Goal: Task Accomplishment & Management: Complete application form

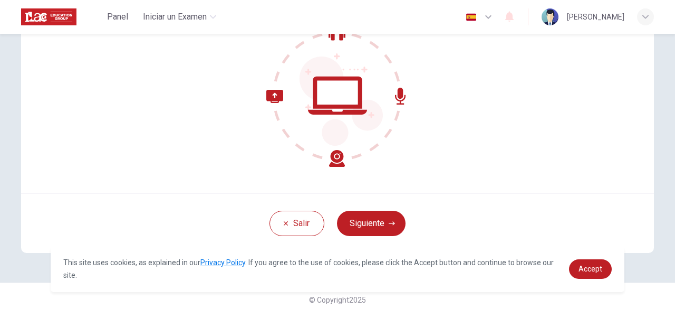
scroll to position [130, 0]
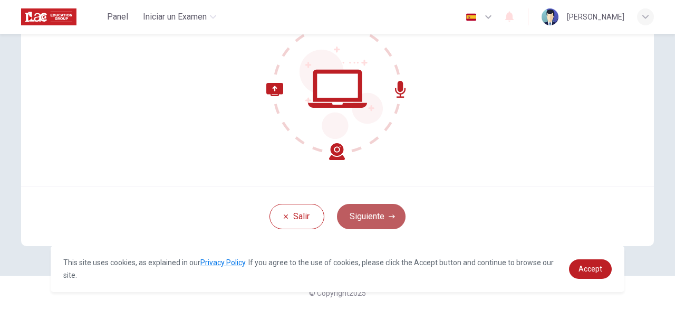
click at [375, 225] on button "Siguiente" at bounding box center [371, 216] width 69 height 25
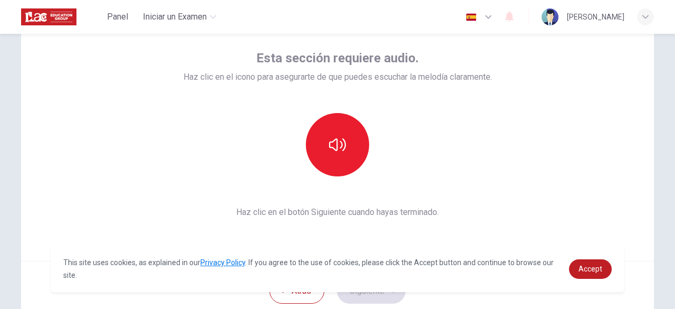
scroll to position [55, 0]
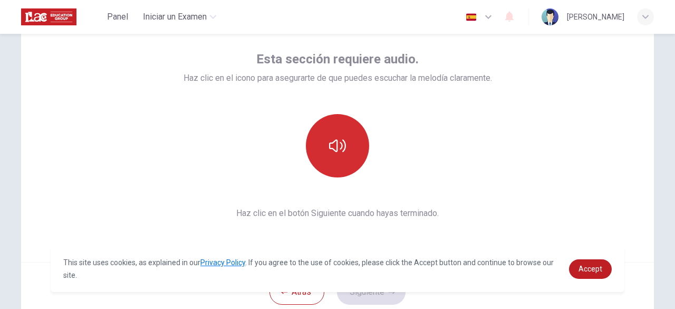
click at [319, 152] on button "button" at bounding box center [337, 145] width 63 height 63
click at [329, 152] on icon "button" at bounding box center [337, 145] width 17 height 17
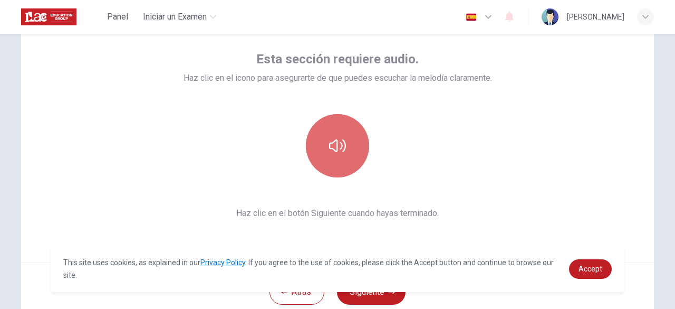
click at [329, 152] on icon "button" at bounding box center [337, 145] width 17 height 17
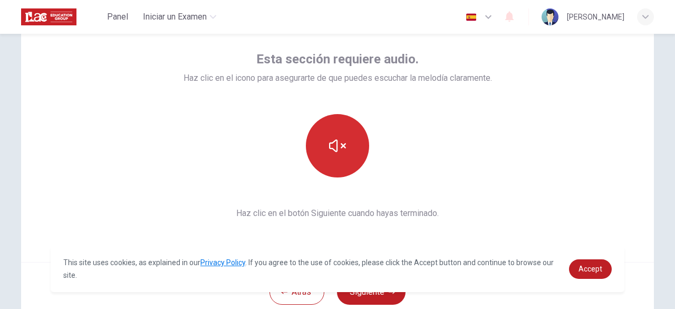
click at [329, 152] on icon "button" at bounding box center [337, 145] width 17 height 17
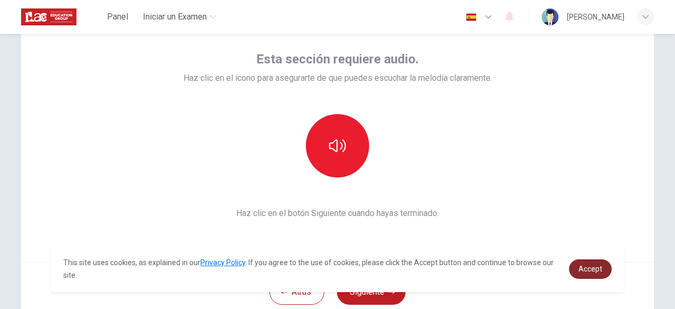
click at [588, 269] on span "Accept" at bounding box center [591, 268] width 24 height 8
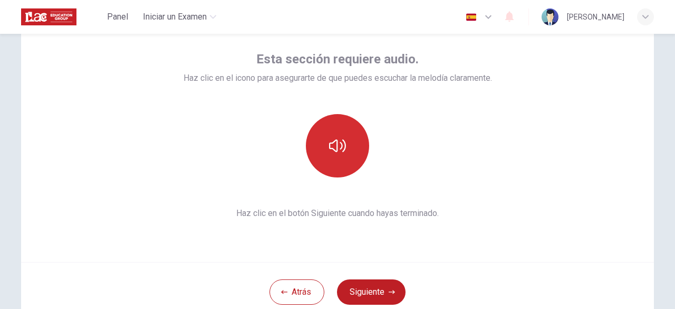
click at [337, 130] on button "button" at bounding box center [337, 145] width 63 height 63
click at [345, 147] on button "button" at bounding box center [337, 145] width 63 height 63
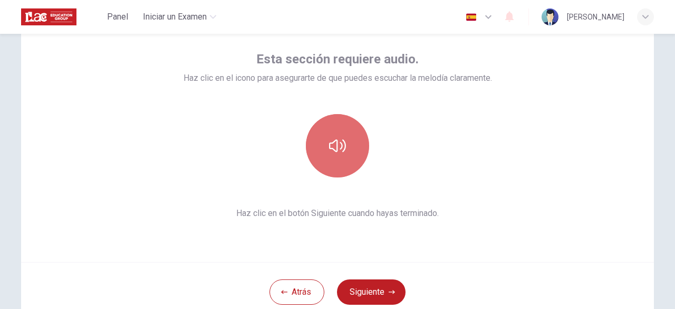
click at [353, 133] on button "button" at bounding box center [337, 145] width 63 height 63
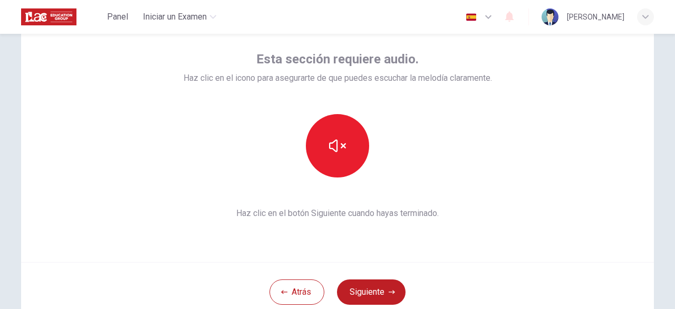
scroll to position [69, 0]
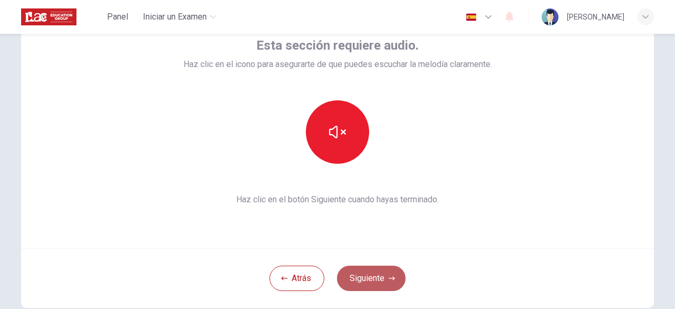
click at [375, 279] on button "Siguiente" at bounding box center [371, 277] width 69 height 25
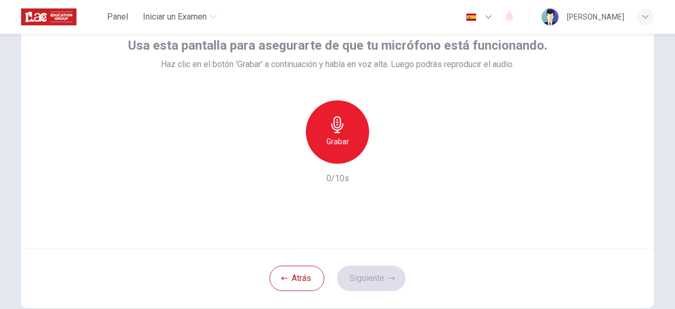
click at [338, 147] on h6 "Grabar" at bounding box center [338, 141] width 23 height 13
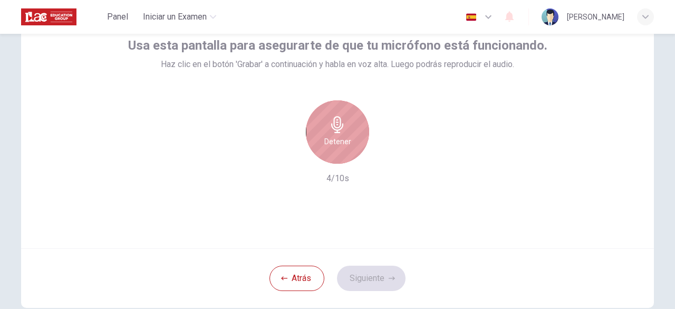
click at [338, 147] on h6 "Detener" at bounding box center [337, 141] width 27 height 13
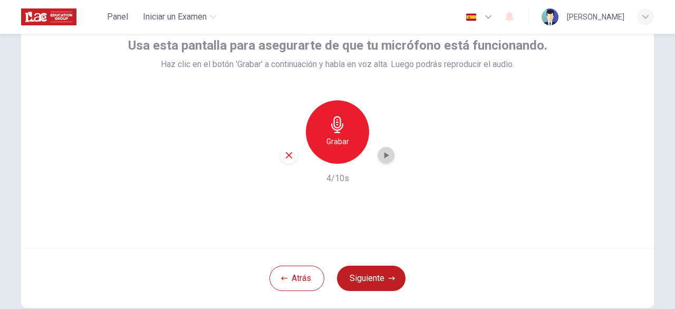
click at [384, 161] on div "button" at bounding box center [386, 155] width 17 height 17
click at [364, 278] on button "Siguiente" at bounding box center [371, 277] width 69 height 25
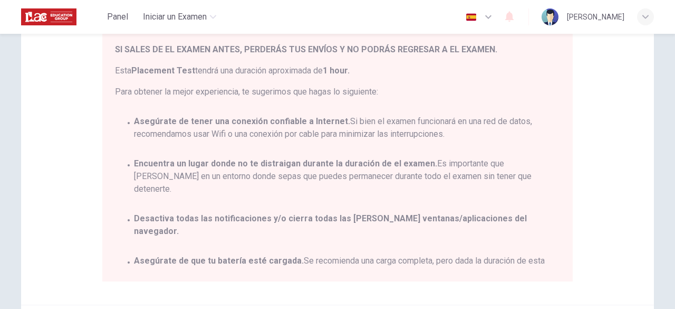
scroll to position [160, 0]
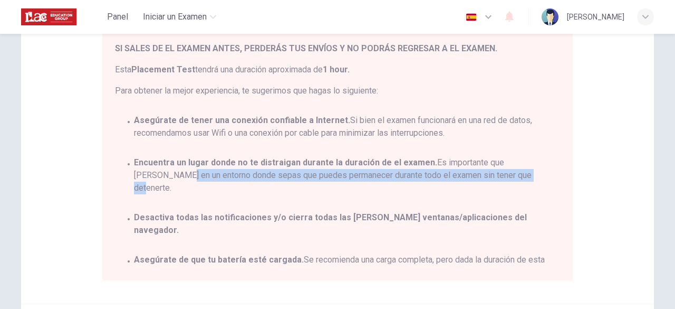
drag, startPoint x: 549, startPoint y: 155, endPoint x: 551, endPoint y: 176, distance: 20.6
click at [551, 176] on div "Estás a punto de comenzar un Placement Test . Por favor, [PERSON_NAME] el docum…" at bounding box center [340, 127] width 450 height 280
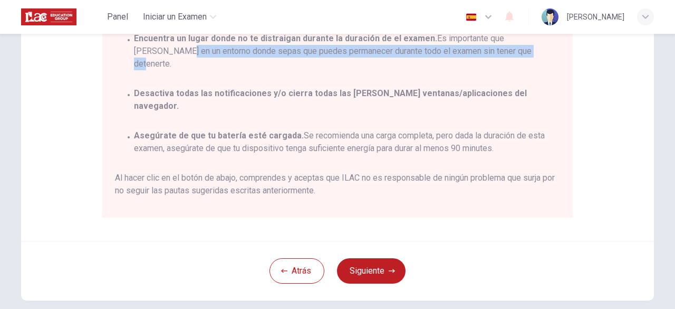
scroll to position [224, 0]
click at [372, 274] on button "Siguiente" at bounding box center [371, 269] width 69 height 25
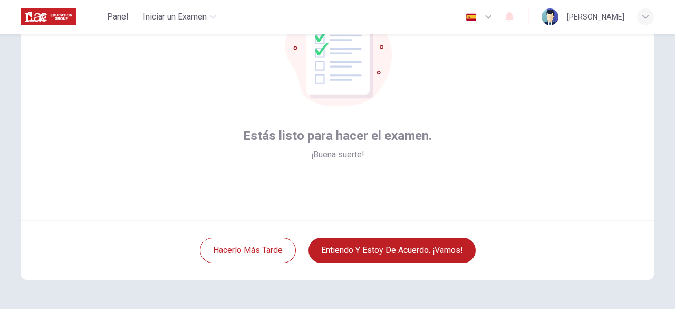
scroll to position [94, 0]
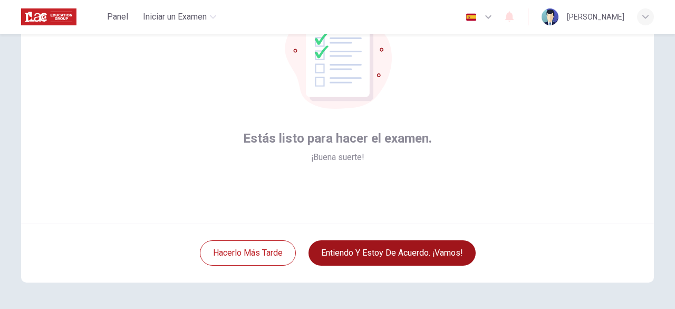
click at [381, 256] on button "Entiendo y estoy de acuerdo. ¡Vamos!" at bounding box center [392, 252] width 167 height 25
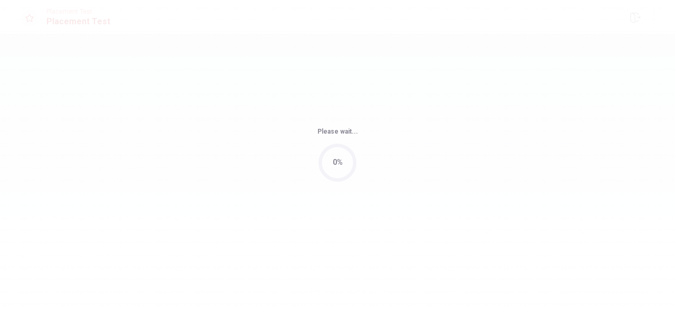
drag, startPoint x: 675, startPoint y: 182, endPoint x: 675, endPoint y: 169, distance: 12.7
click at [675, 169] on div "Please wait... 0%" at bounding box center [337, 154] width 675 height 309
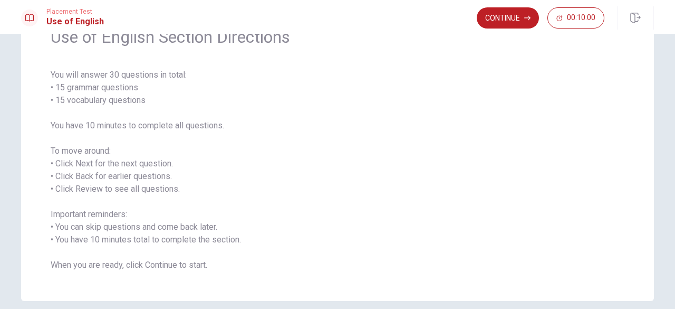
scroll to position [59, 0]
click at [524, 17] on button "Continue" at bounding box center [508, 17] width 62 height 21
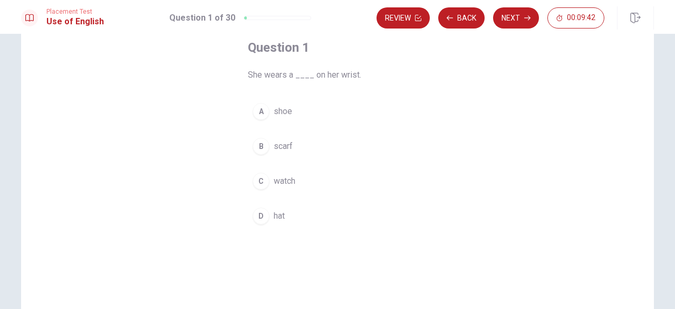
click at [260, 181] on div "C" at bounding box center [261, 181] width 17 height 17
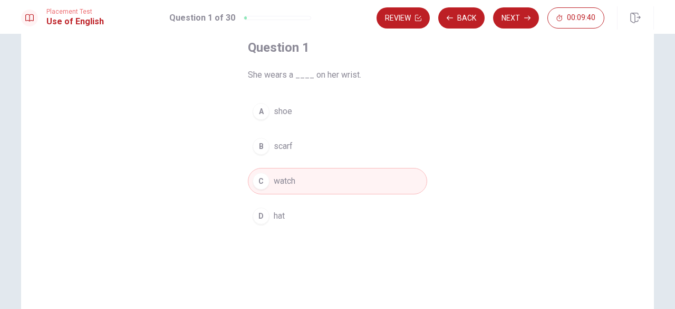
click at [260, 114] on div "A" at bounding box center [261, 111] width 17 height 17
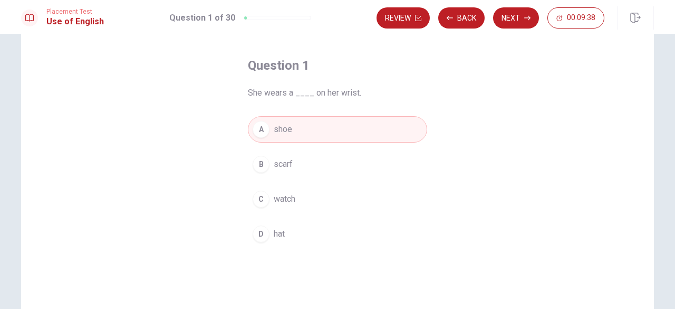
scroll to position [41, 0]
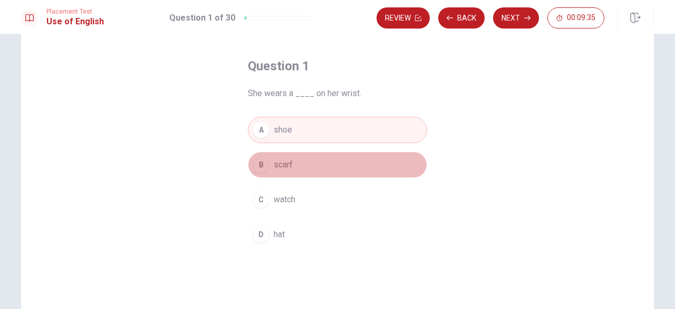
click at [361, 162] on button "B scarf" at bounding box center [337, 164] width 179 height 26
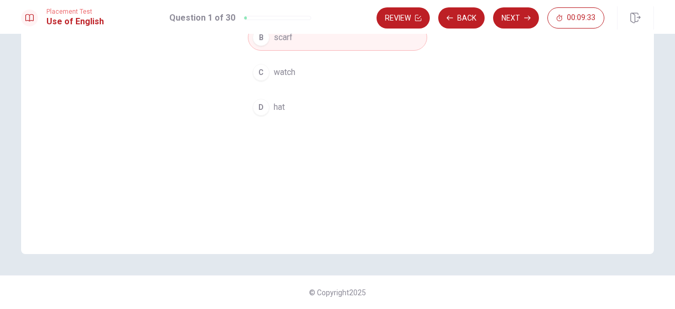
scroll to position [0, 0]
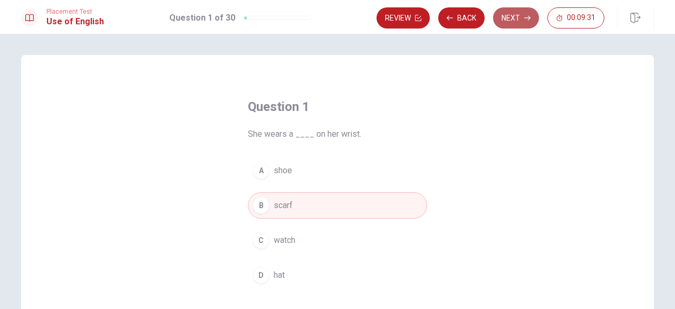
click at [520, 21] on button "Next" at bounding box center [516, 17] width 46 height 21
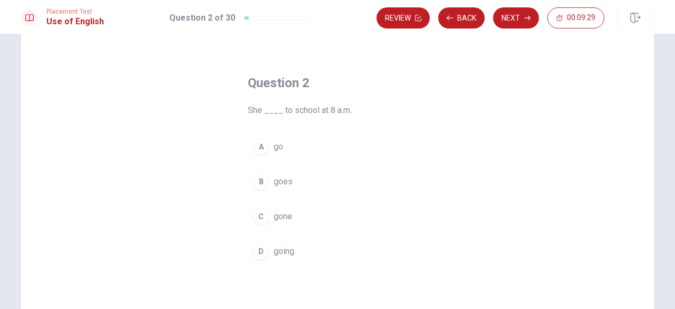
scroll to position [26, 0]
click at [260, 213] on div "C" at bounding box center [261, 213] width 17 height 17
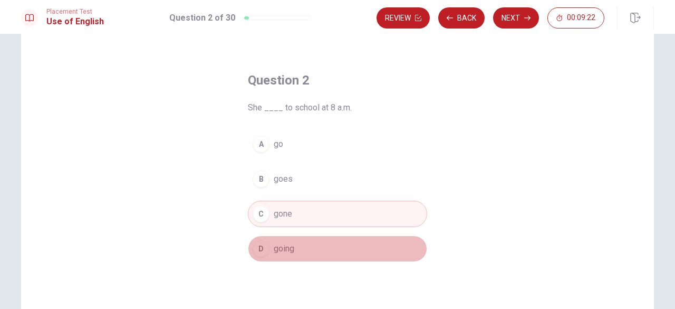
click at [253, 257] on button "D going" at bounding box center [337, 248] width 179 height 26
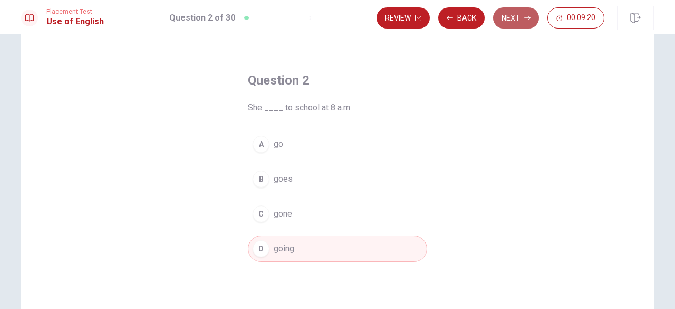
click at [512, 15] on button "Next" at bounding box center [516, 17] width 46 height 21
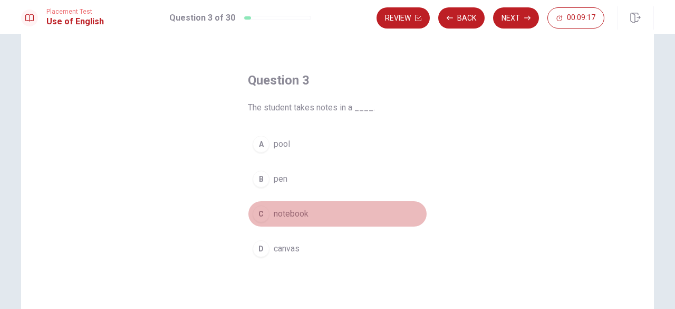
click at [253, 215] on div "C" at bounding box center [261, 213] width 17 height 17
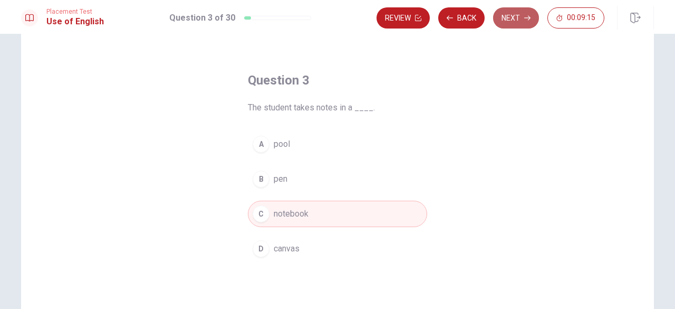
click at [512, 22] on button "Next" at bounding box center [516, 17] width 46 height 21
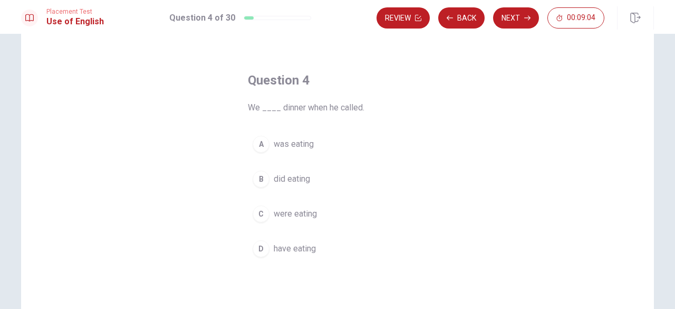
click at [261, 178] on div "B" at bounding box center [261, 178] width 17 height 17
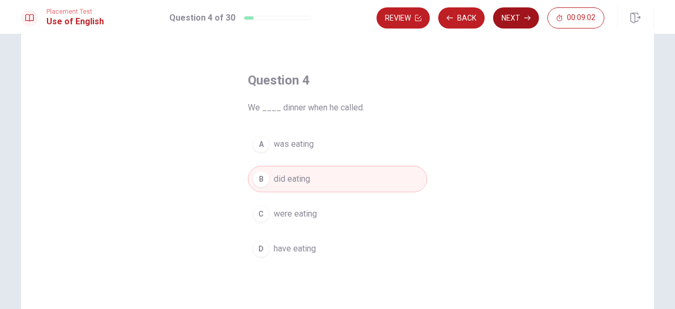
click at [507, 15] on button "Next" at bounding box center [516, 17] width 46 height 21
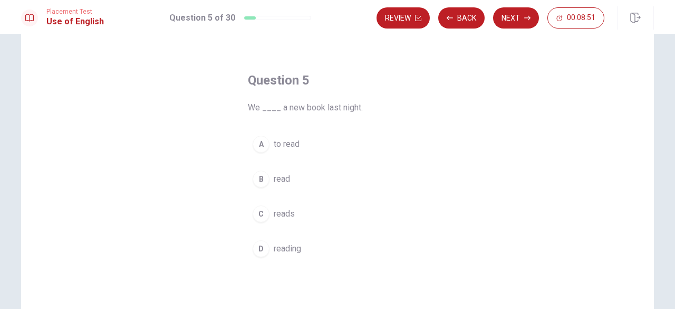
click at [262, 142] on div "A" at bounding box center [261, 144] width 17 height 17
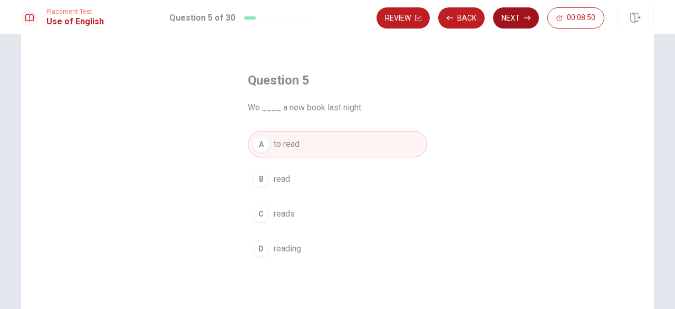
click at [528, 16] on icon "button" at bounding box center [527, 18] width 6 height 6
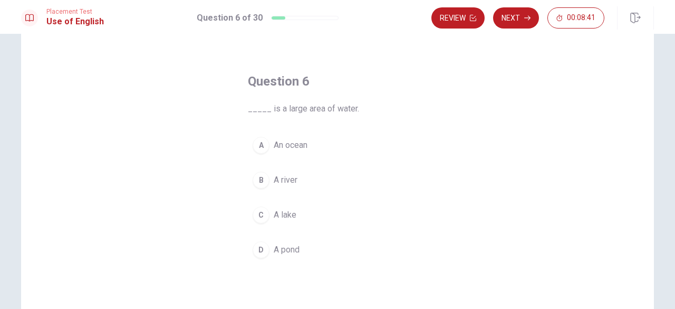
scroll to position [28, 0]
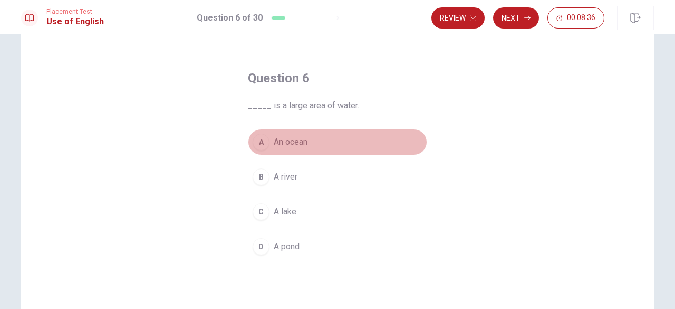
click at [270, 144] on button "A An ocean" at bounding box center [337, 142] width 179 height 26
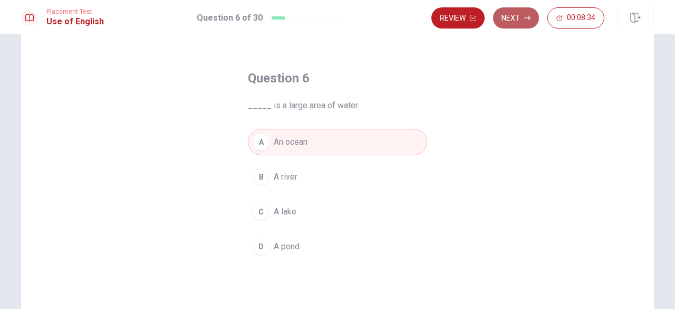
click at [511, 23] on button "Next" at bounding box center [516, 17] width 46 height 21
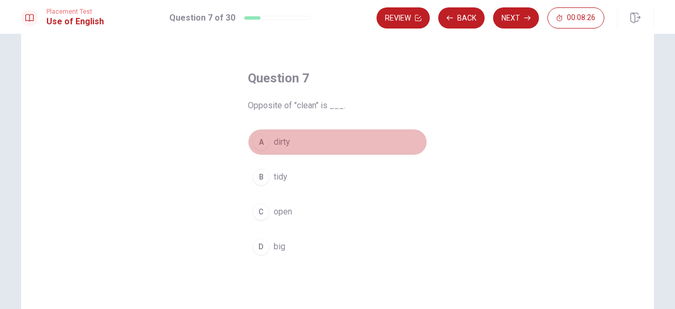
click at [260, 139] on div "A" at bounding box center [261, 141] width 17 height 17
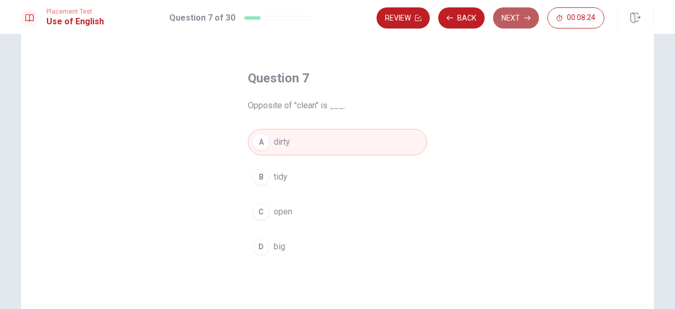
click at [512, 22] on button "Next" at bounding box center [516, 17] width 46 height 21
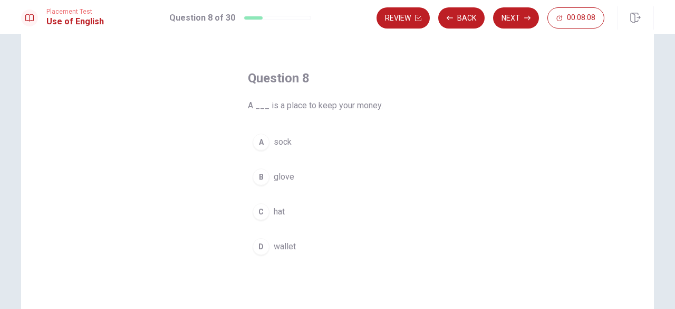
click at [265, 244] on div "D" at bounding box center [261, 246] width 17 height 17
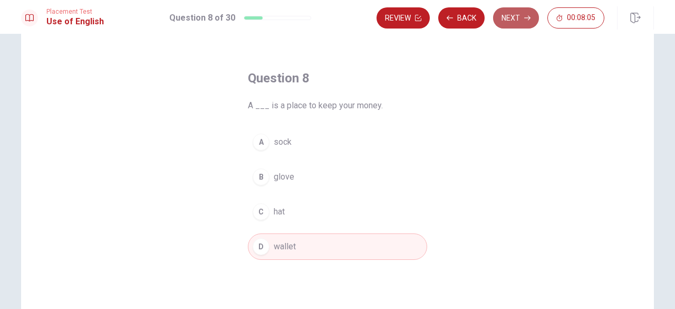
click at [520, 21] on button "Next" at bounding box center [516, 17] width 46 height 21
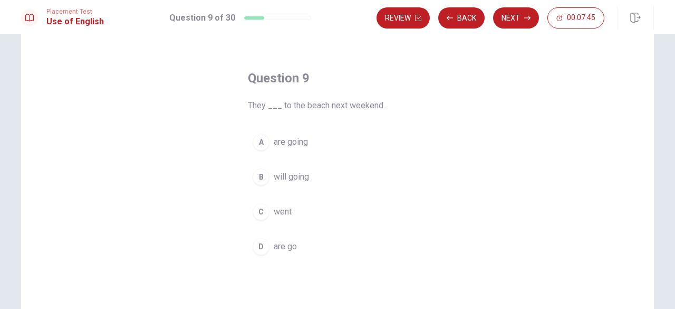
click at [264, 142] on div "A" at bounding box center [261, 141] width 17 height 17
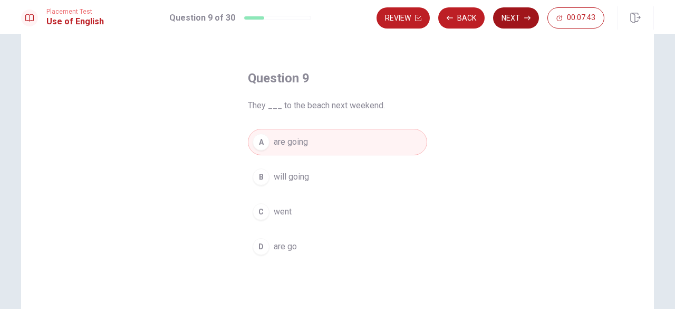
click at [515, 21] on button "Next" at bounding box center [516, 17] width 46 height 21
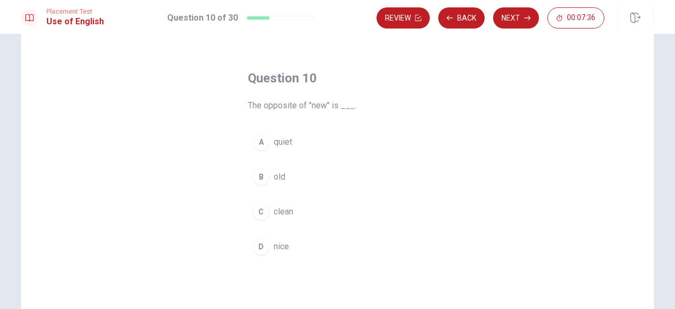
click at [256, 181] on div "B" at bounding box center [261, 176] width 17 height 17
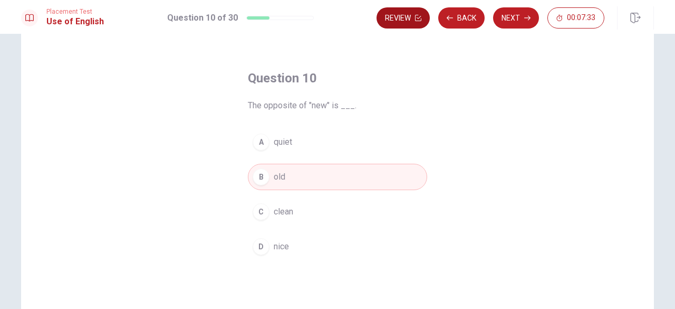
click at [416, 21] on icon "button" at bounding box center [418, 18] width 6 height 6
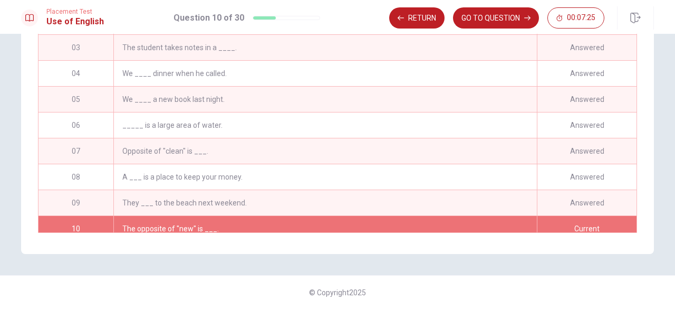
scroll to position [25, 0]
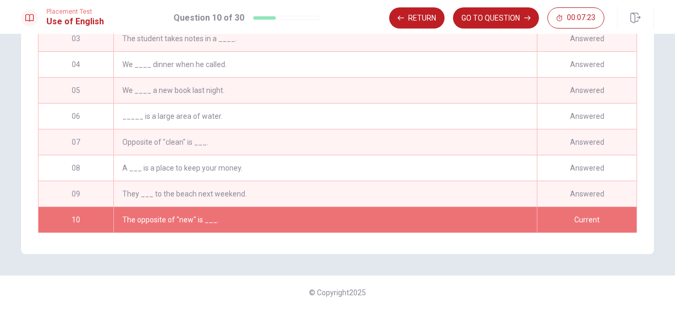
click at [618, 219] on div "Current" at bounding box center [587, 219] width 100 height 25
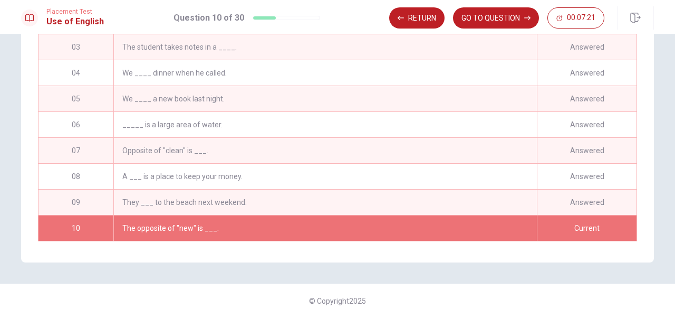
scroll to position [200, 0]
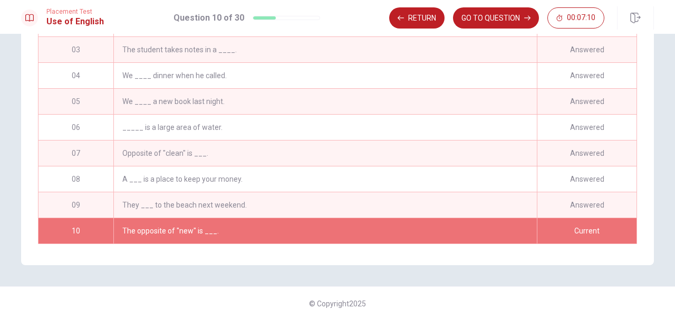
click at [608, 225] on div "Current" at bounding box center [587, 230] width 100 height 25
click at [599, 243] on div "Current" at bounding box center [587, 230] width 100 height 25
click at [489, 19] on button "GO TO QUESTION" at bounding box center [496, 17] width 86 height 21
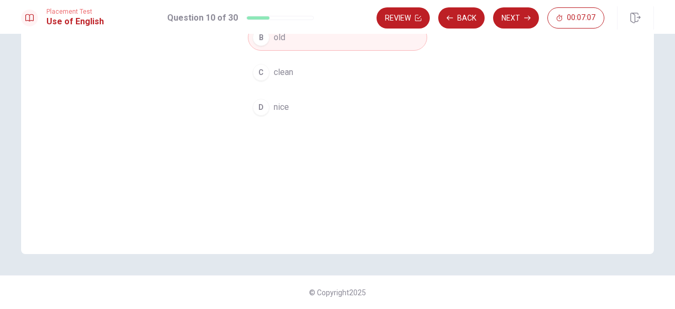
scroll to position [66, 0]
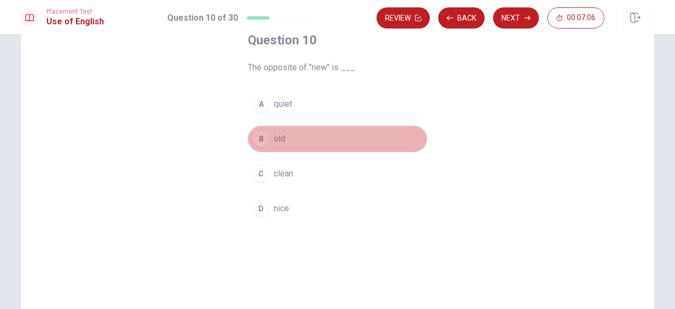
click at [311, 142] on button "B old" at bounding box center [337, 139] width 179 height 26
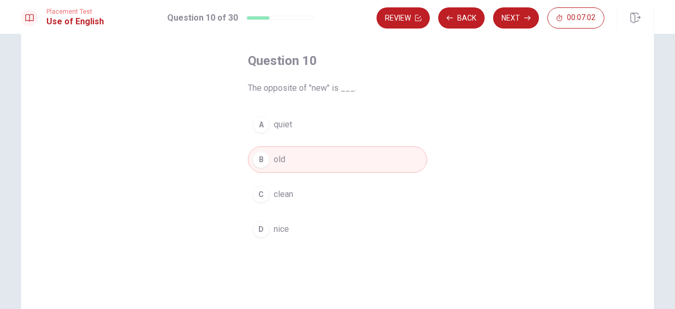
scroll to position [45, 0]
click at [521, 21] on button "Next" at bounding box center [516, 17] width 46 height 21
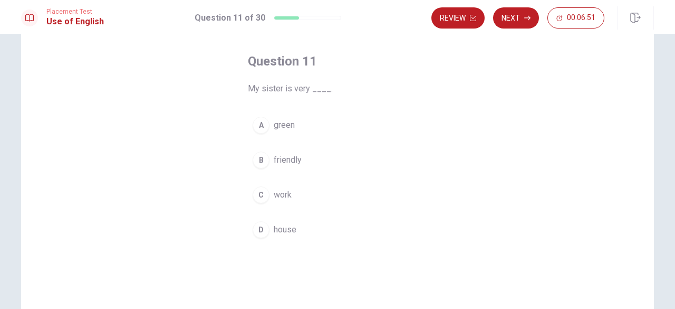
scroll to position [46, 0]
click at [259, 162] on div "B" at bounding box center [261, 159] width 17 height 17
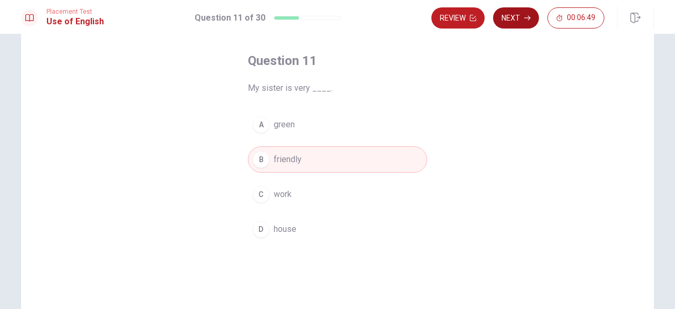
click at [524, 18] on button "Next" at bounding box center [516, 17] width 46 height 21
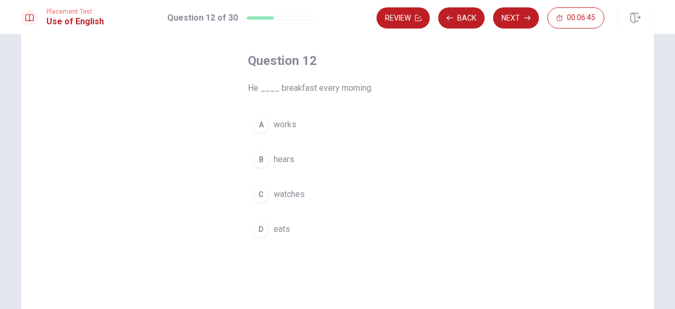
click at [258, 221] on div "D" at bounding box center [261, 229] width 17 height 17
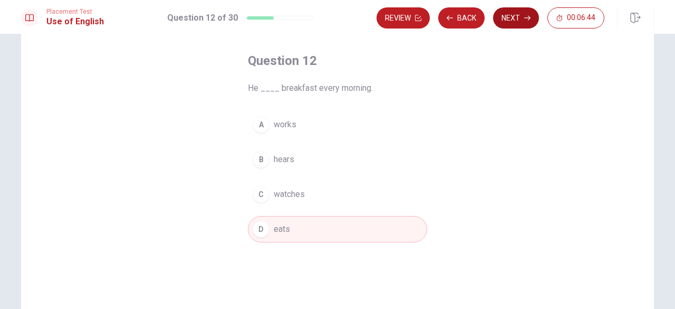
click at [515, 26] on button "Next" at bounding box center [516, 17] width 46 height 21
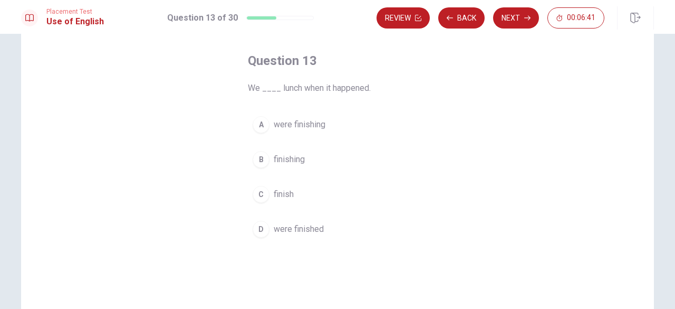
click at [259, 195] on div "C" at bounding box center [261, 194] width 17 height 17
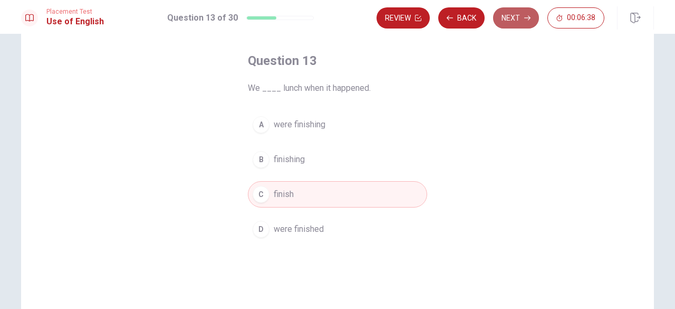
click at [524, 24] on button "Next" at bounding box center [516, 17] width 46 height 21
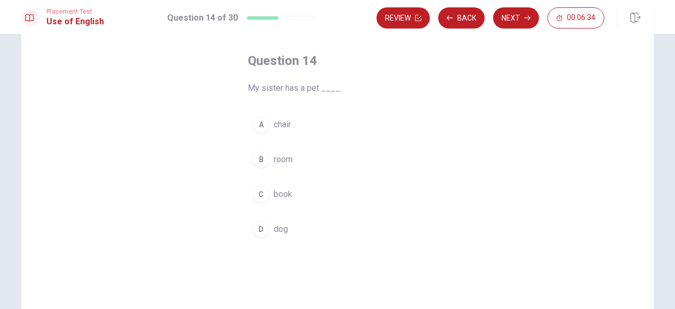
click at [253, 224] on div "D" at bounding box center [261, 229] width 17 height 17
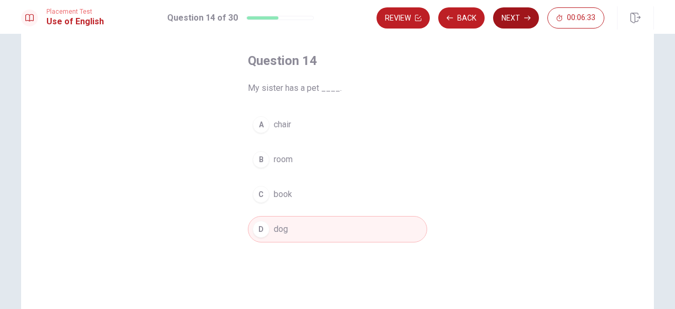
click at [510, 23] on button "Next" at bounding box center [516, 17] width 46 height 21
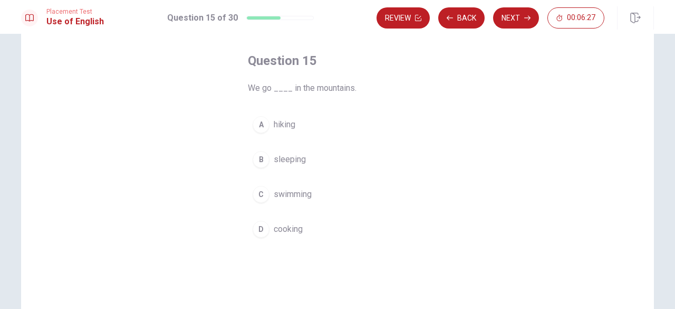
click at [253, 127] on div "A" at bounding box center [261, 124] width 17 height 17
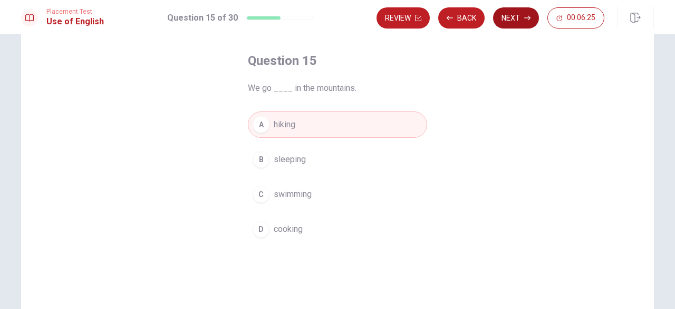
click at [504, 27] on button "Next" at bounding box center [516, 17] width 46 height 21
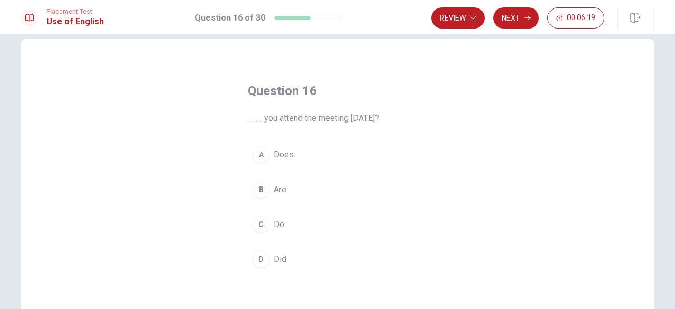
scroll to position [17, 0]
click at [259, 217] on div "C" at bounding box center [261, 222] width 17 height 17
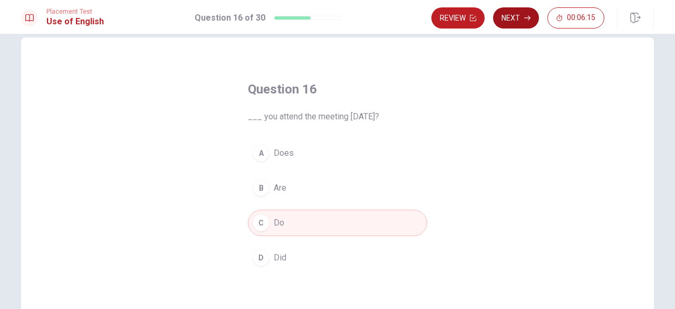
click at [527, 16] on icon "button" at bounding box center [527, 18] width 6 height 6
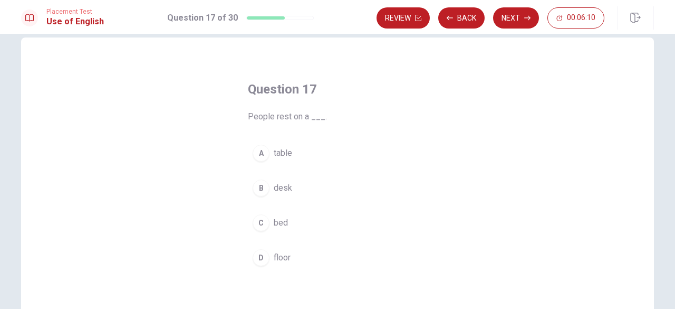
click at [261, 152] on div "A" at bounding box center [261, 153] width 17 height 17
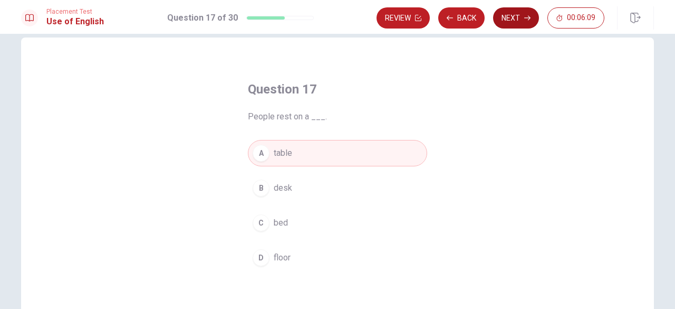
click at [528, 17] on icon "button" at bounding box center [527, 18] width 6 height 6
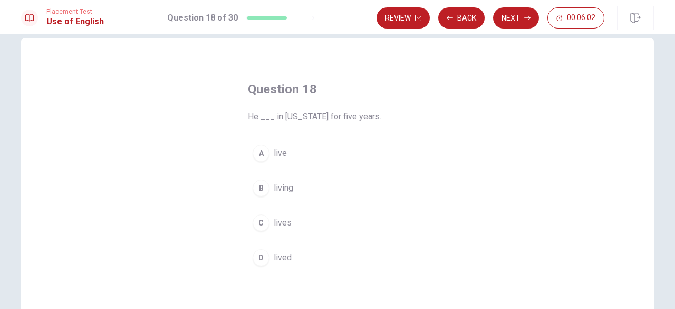
click at [259, 156] on div "A" at bounding box center [261, 153] width 17 height 17
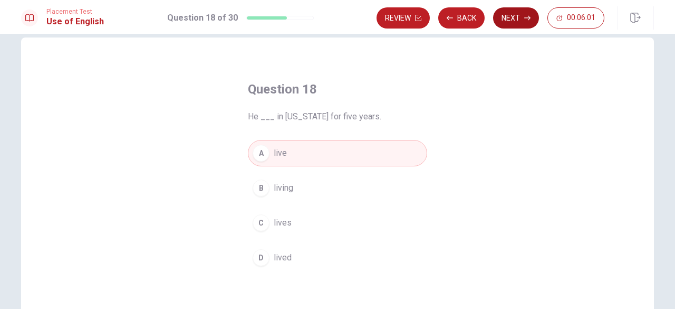
click at [514, 20] on button "Next" at bounding box center [516, 17] width 46 height 21
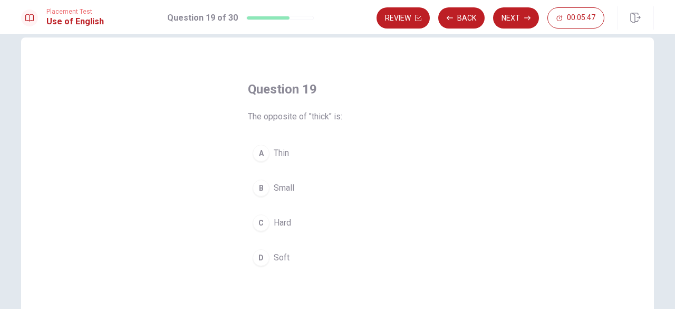
click at [260, 209] on button "C Hard" at bounding box center [337, 222] width 179 height 26
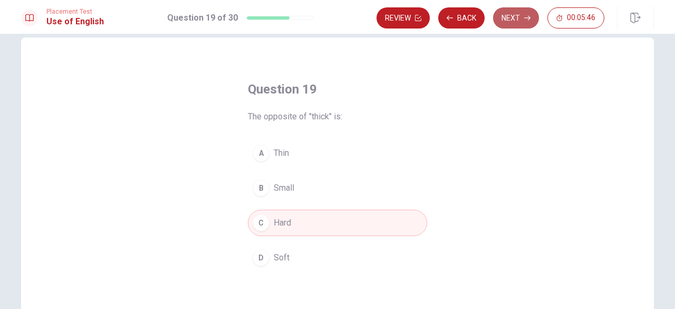
click at [525, 18] on icon "button" at bounding box center [527, 18] width 6 height 5
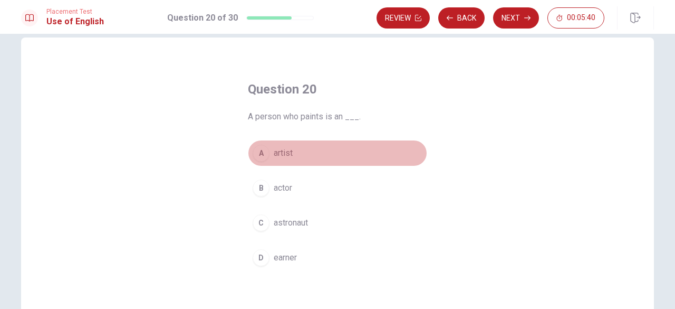
click at [262, 151] on div "A" at bounding box center [261, 153] width 17 height 17
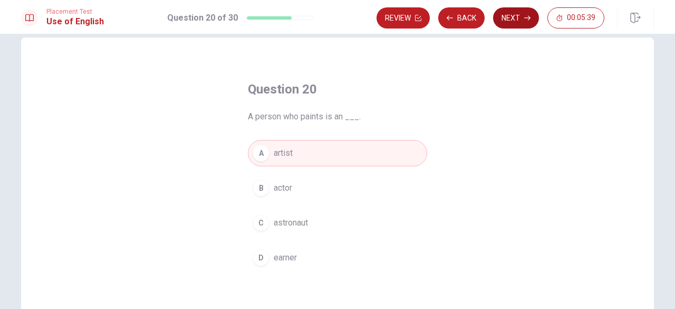
click at [522, 18] on button "Next" at bounding box center [516, 17] width 46 height 21
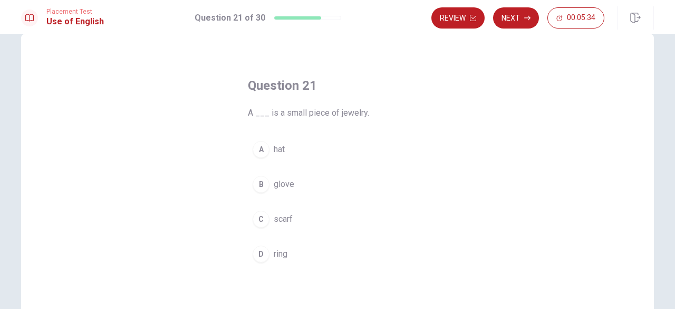
scroll to position [45, 0]
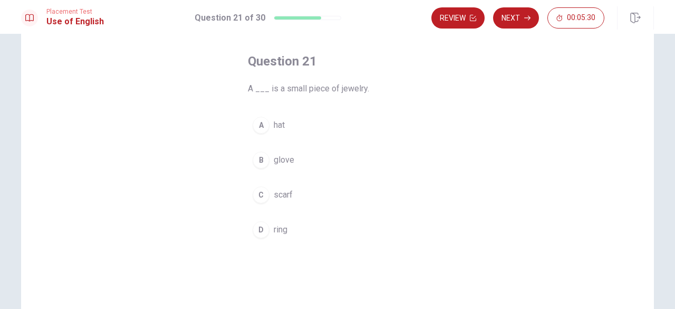
click at [281, 227] on span "ring" at bounding box center [281, 229] width 14 height 13
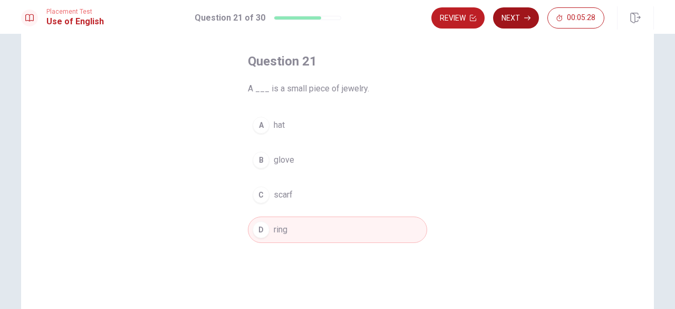
click at [520, 15] on button "Next" at bounding box center [516, 17] width 46 height 21
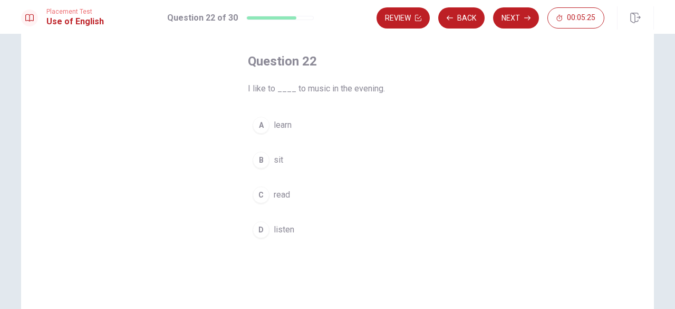
click at [266, 233] on button "D listen" at bounding box center [337, 229] width 179 height 26
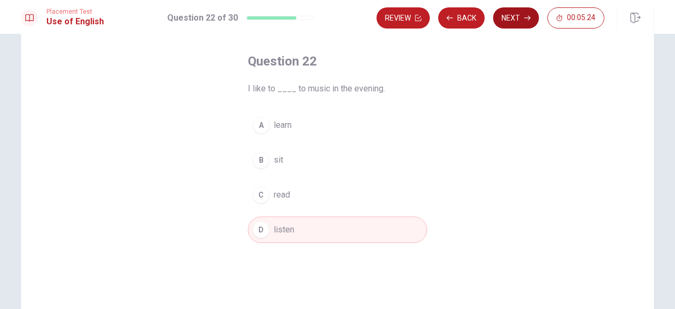
click at [530, 17] on icon "button" at bounding box center [527, 18] width 6 height 5
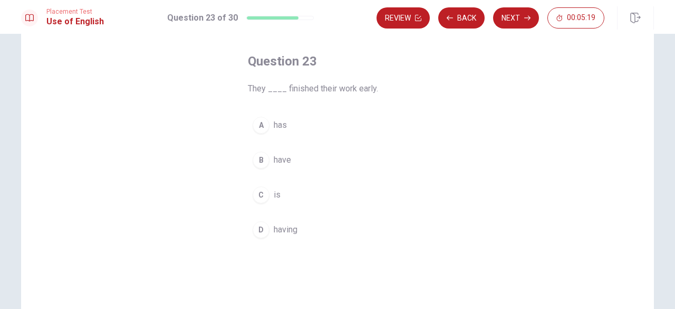
click at [259, 156] on div "B" at bounding box center [261, 159] width 17 height 17
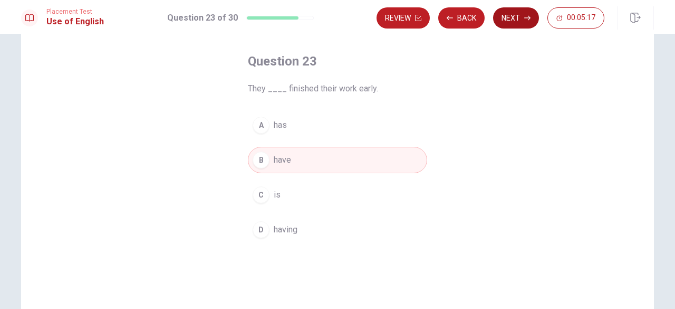
click at [508, 24] on button "Next" at bounding box center [516, 17] width 46 height 21
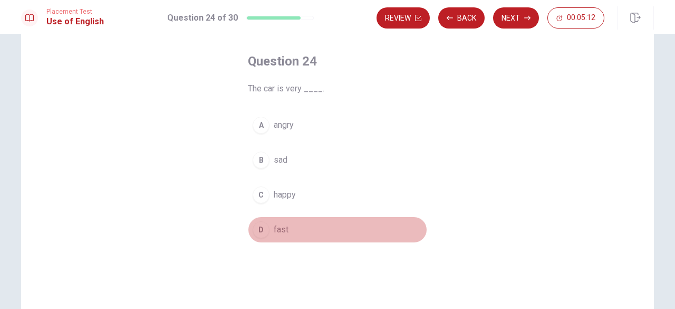
click at [255, 233] on div "D" at bounding box center [261, 229] width 17 height 17
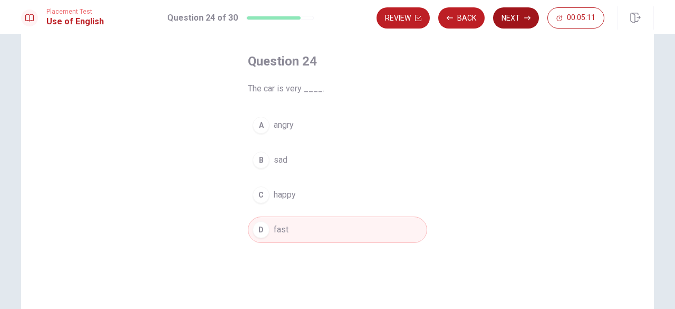
click at [522, 18] on button "Next" at bounding box center [516, 17] width 46 height 21
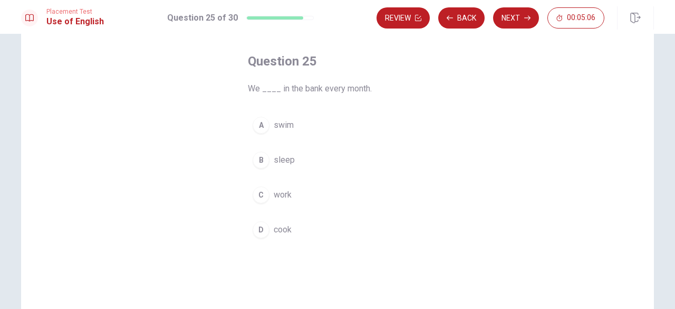
click at [259, 193] on div "C" at bounding box center [261, 194] width 17 height 17
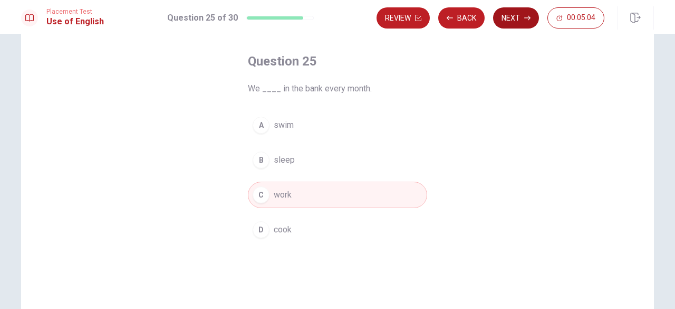
click at [531, 17] on button "Next" at bounding box center [516, 17] width 46 height 21
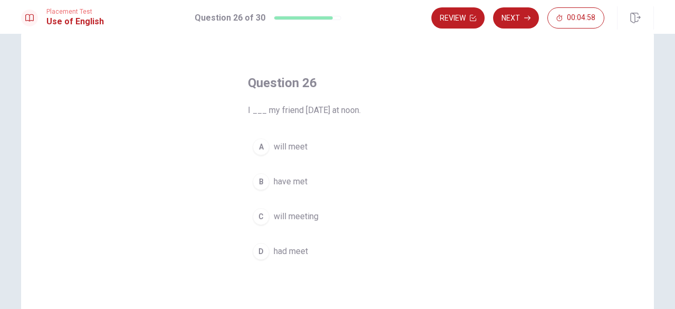
scroll to position [33, 0]
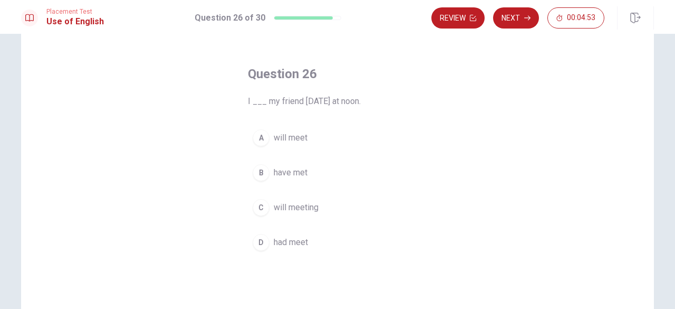
click at [251, 129] on button "A will meet" at bounding box center [337, 138] width 179 height 26
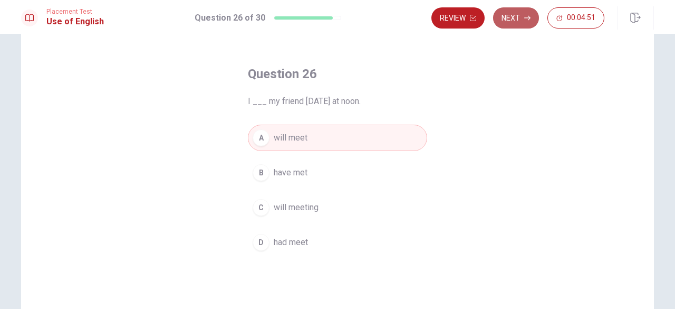
click at [532, 19] on button "Next" at bounding box center [516, 17] width 46 height 21
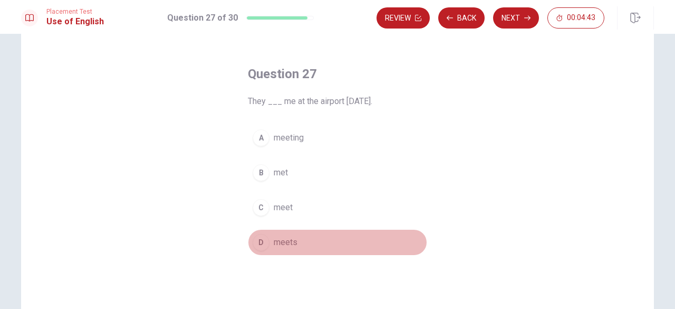
click at [262, 245] on div "D" at bounding box center [261, 242] width 17 height 17
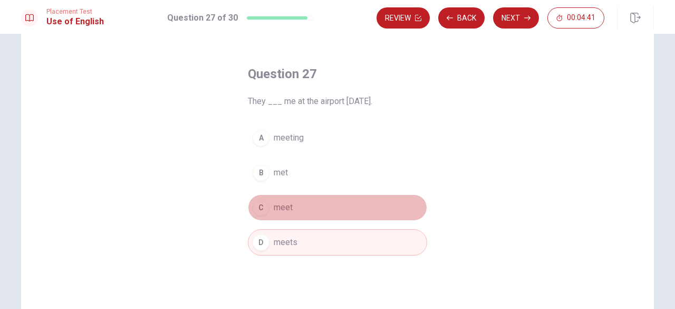
click at [254, 200] on div "C" at bounding box center [261, 207] width 17 height 17
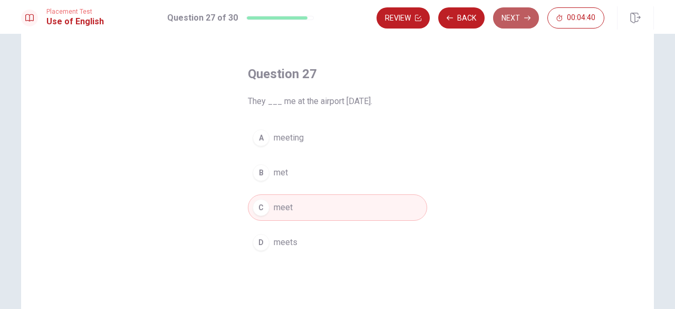
click at [514, 23] on button "Next" at bounding box center [516, 17] width 46 height 21
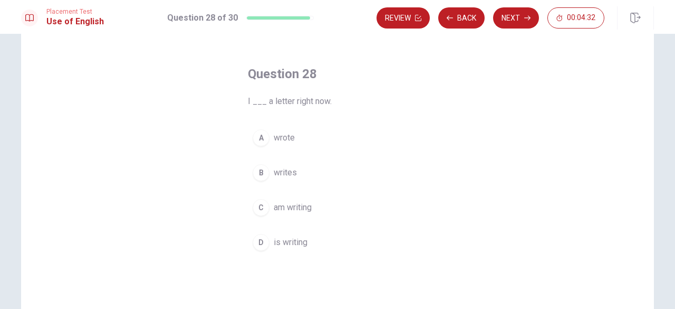
click at [257, 210] on div "C" at bounding box center [261, 207] width 17 height 17
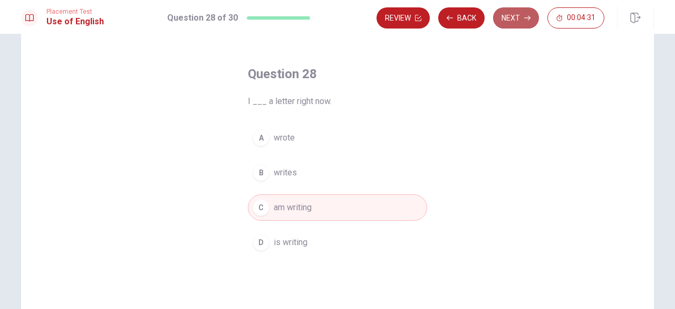
click at [514, 10] on button "Next" at bounding box center [516, 17] width 46 height 21
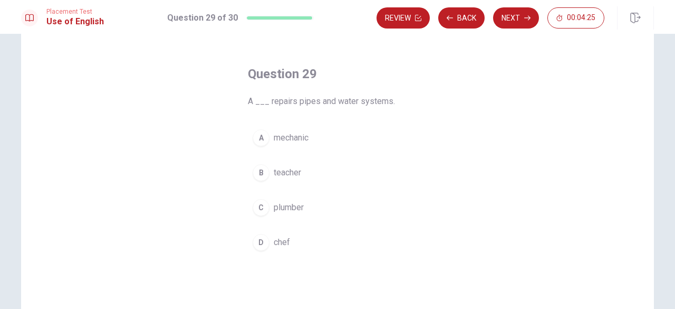
click at [261, 142] on div "A" at bounding box center [261, 137] width 17 height 17
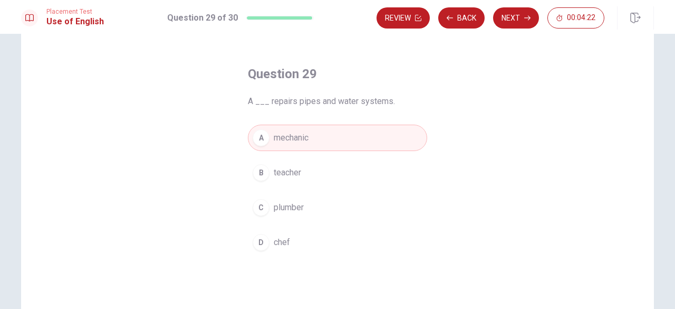
click at [274, 212] on span "plumber" at bounding box center [289, 207] width 30 height 13
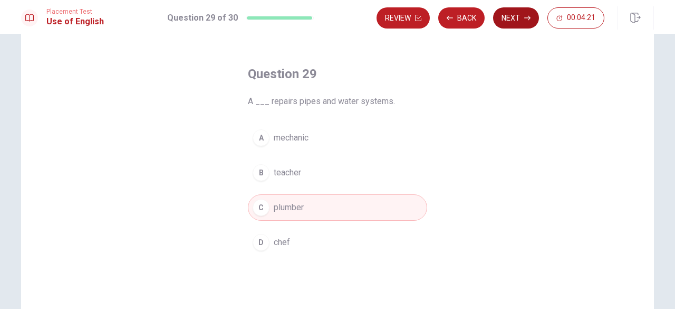
click at [521, 18] on button "Next" at bounding box center [516, 17] width 46 height 21
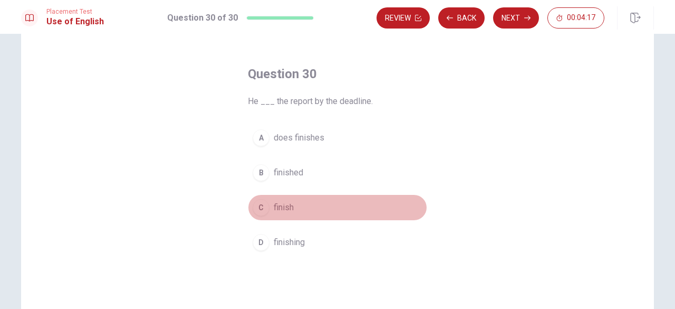
click at [265, 207] on div "C" at bounding box center [261, 207] width 17 height 17
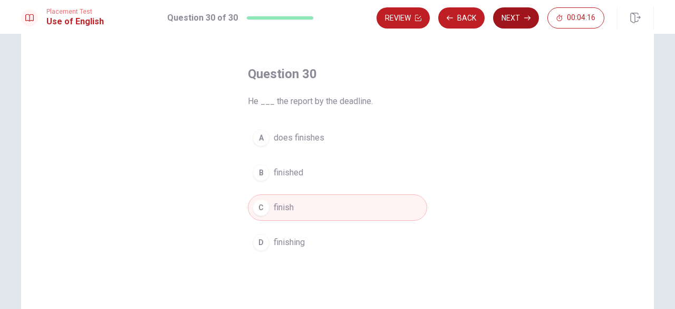
click at [524, 20] on button "Next" at bounding box center [516, 17] width 46 height 21
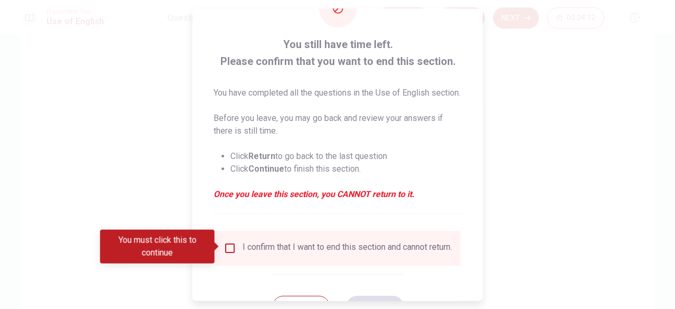
scroll to position [62, 0]
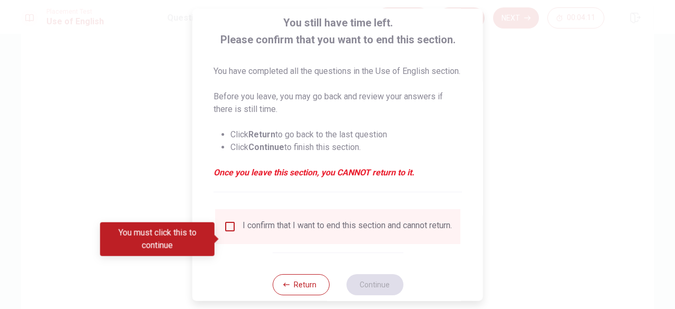
click at [243, 233] on div "I confirm that I want to end this section and cannot return." at bounding box center [347, 226] width 209 height 13
click at [231, 233] on input "You must click this to continue" at bounding box center [230, 226] width 13 height 13
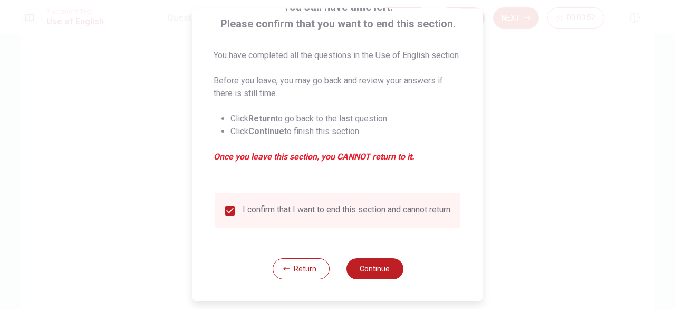
scroll to position [97, 0]
click at [296, 275] on button "Return" at bounding box center [300, 268] width 57 height 21
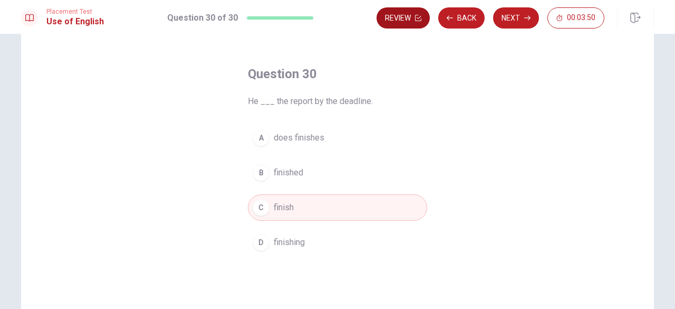
click at [390, 15] on button "Review" at bounding box center [403, 17] width 53 height 21
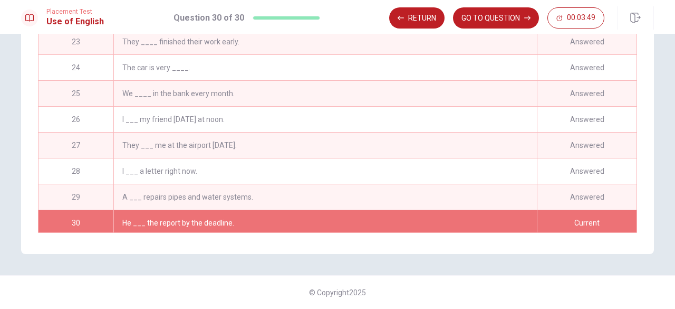
scroll to position [539, 0]
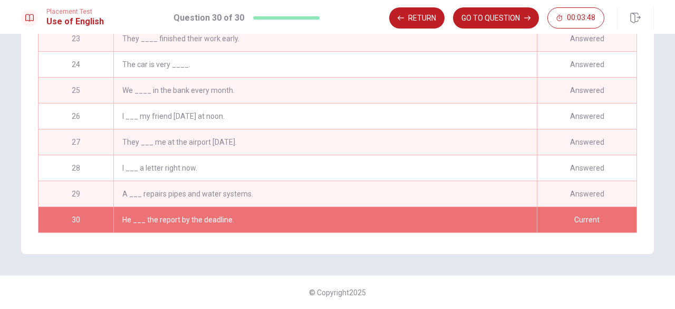
click at [395, 226] on div "He ___ the report by the deadline." at bounding box center [325, 219] width 424 height 25
click at [389, 218] on div "He ___ the report by the deadline." at bounding box center [325, 219] width 424 height 25
click at [488, 19] on button "GO TO QUESTION" at bounding box center [496, 17] width 86 height 21
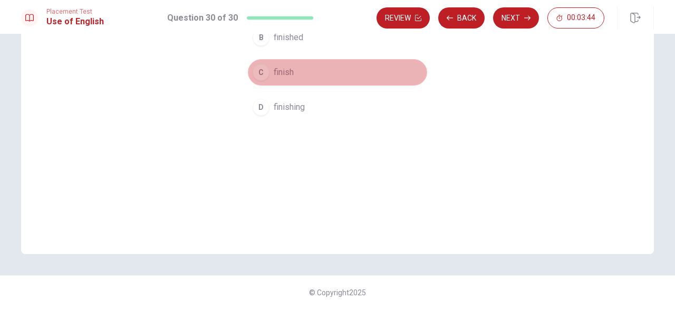
click at [329, 75] on button "C finish" at bounding box center [337, 72] width 179 height 26
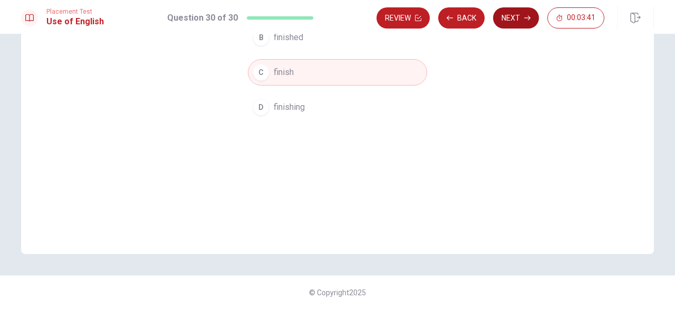
click at [510, 19] on button "Next" at bounding box center [516, 17] width 46 height 21
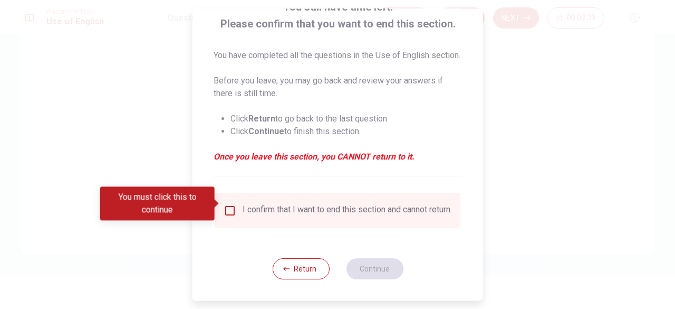
scroll to position [97, 0]
click at [224, 204] on input "You must click this to continue" at bounding box center [230, 210] width 13 height 13
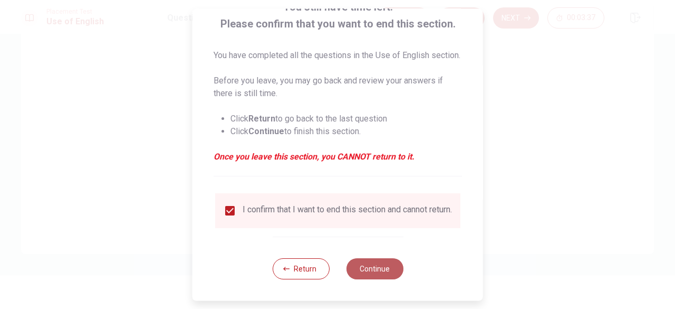
click at [370, 269] on button "Continue" at bounding box center [374, 268] width 57 height 21
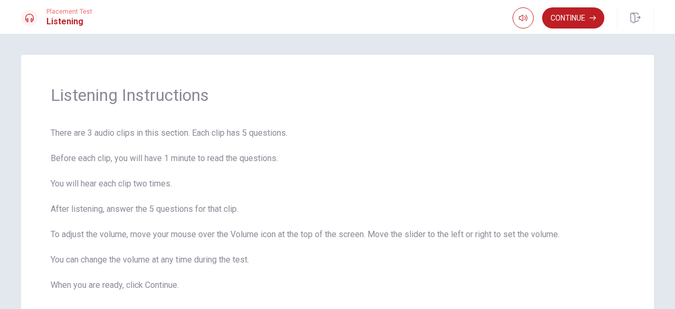
scroll to position [46, 0]
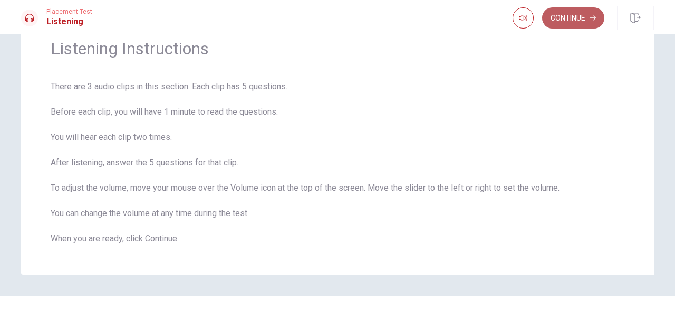
click at [569, 11] on button "Continue" at bounding box center [573, 17] width 62 height 21
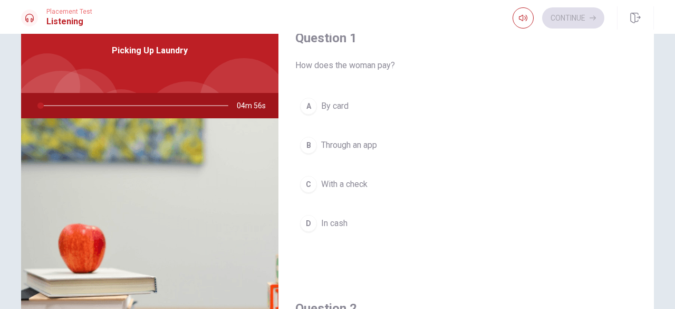
drag, startPoint x: 36, startPoint y: 104, endPoint x: 29, endPoint y: 103, distance: 7.0
click at [29, 103] on div at bounding box center [131, 105] width 212 height 25
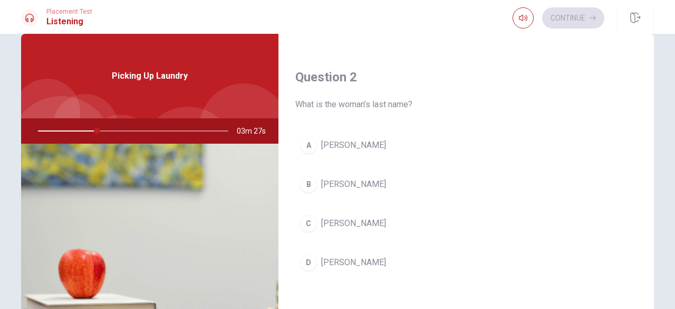
scroll to position [274, 0]
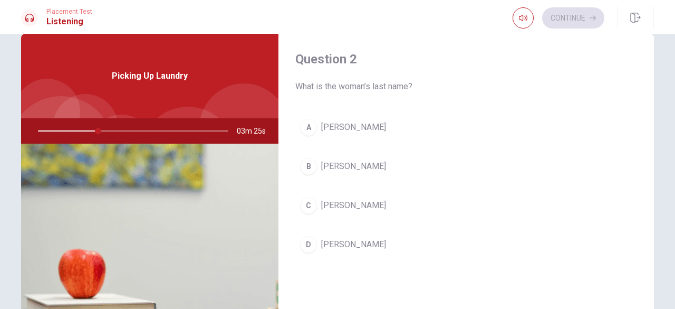
click at [306, 205] on div "C" at bounding box center [308, 205] width 17 height 17
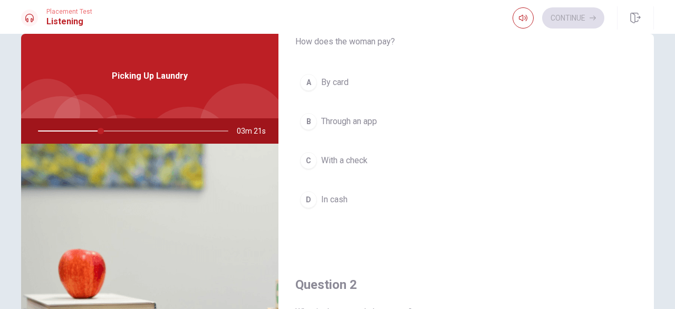
scroll to position [29, 0]
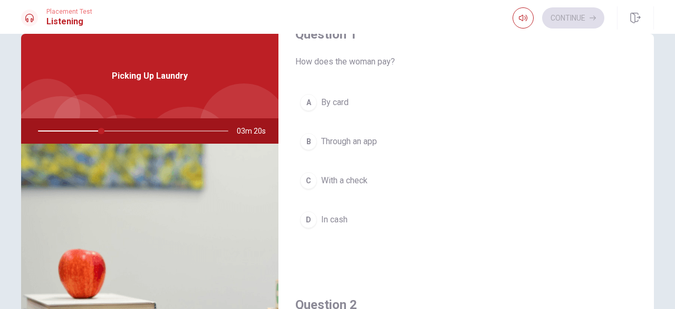
click at [310, 214] on div "D" at bounding box center [308, 219] width 17 height 17
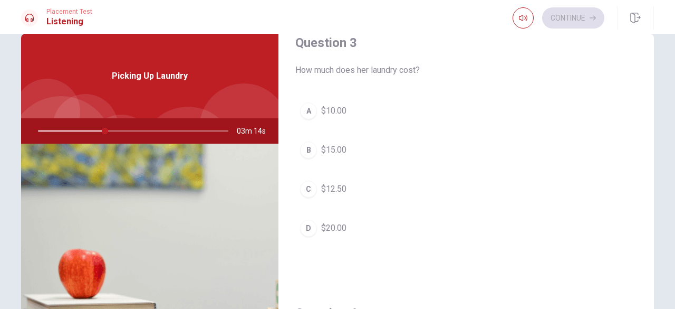
scroll to position [563, 0]
click at [304, 142] on div "B" at bounding box center [308, 147] width 17 height 17
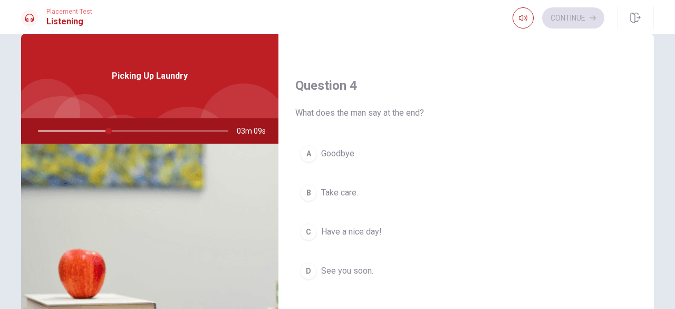
scroll to position [790, 0]
click at [302, 226] on div "C" at bounding box center [308, 230] width 17 height 17
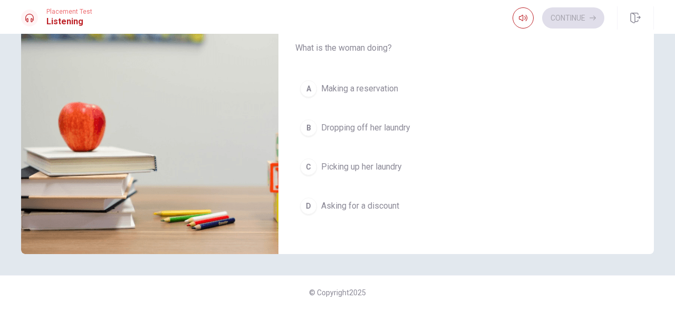
scroll to position [972, 0]
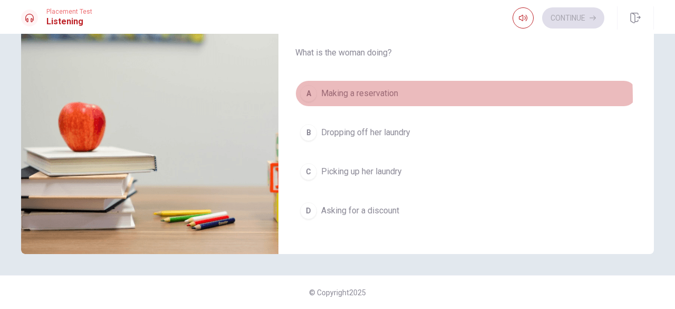
click at [307, 92] on div "A" at bounding box center [308, 93] width 17 height 17
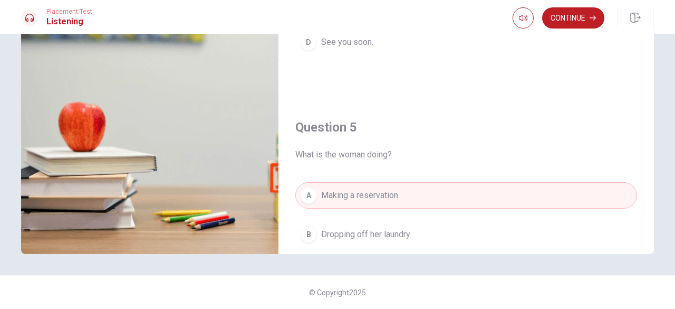
scroll to position [0, 0]
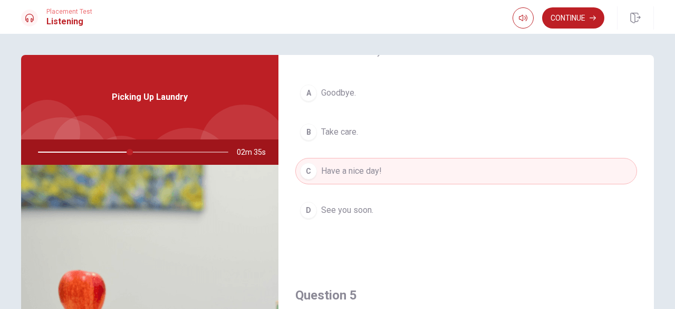
drag, startPoint x: 126, startPoint y: 152, endPoint x: 116, endPoint y: 152, distance: 10.0
click at [116, 152] on div at bounding box center [131, 151] width 212 height 25
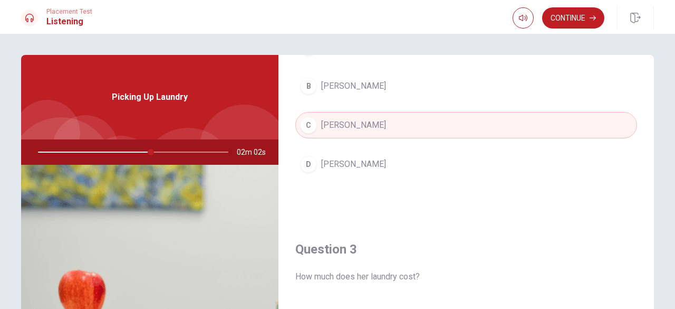
drag, startPoint x: 148, startPoint y: 154, endPoint x: 156, endPoint y: 154, distance: 7.9
click at [156, 154] on div at bounding box center [131, 151] width 212 height 25
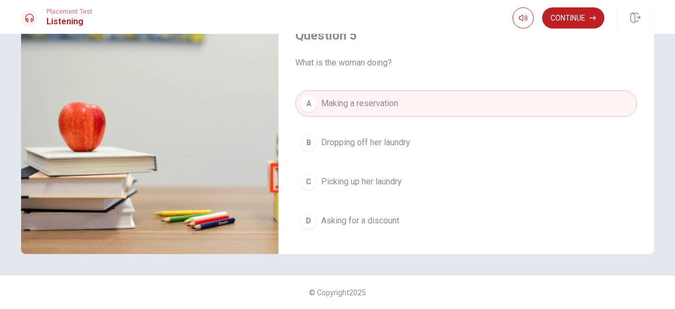
scroll to position [977, 0]
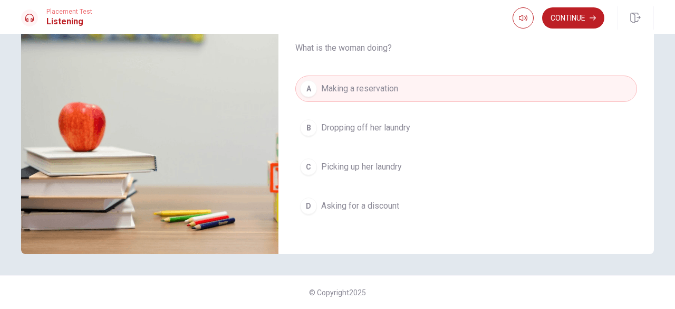
click at [310, 161] on div "C" at bounding box center [308, 166] width 17 height 17
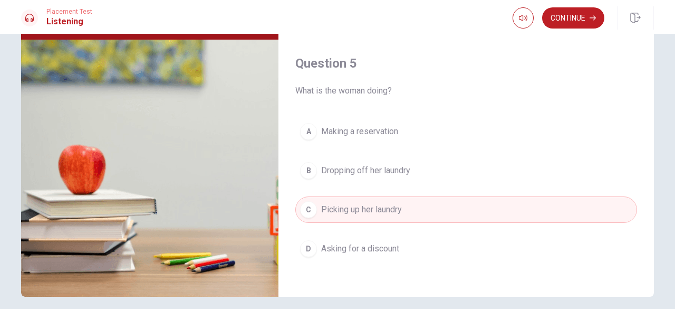
scroll to position [125, 0]
click at [558, 22] on button "Continue" at bounding box center [573, 17] width 62 height 21
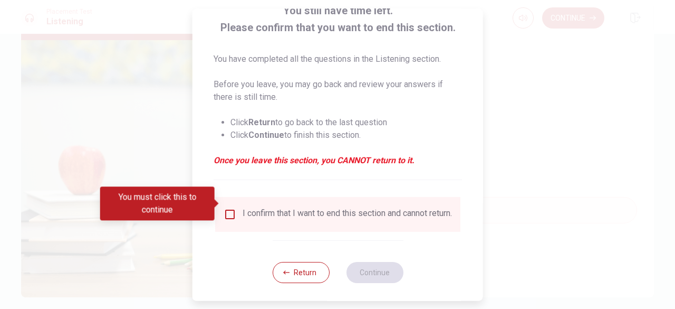
scroll to position [84, 0]
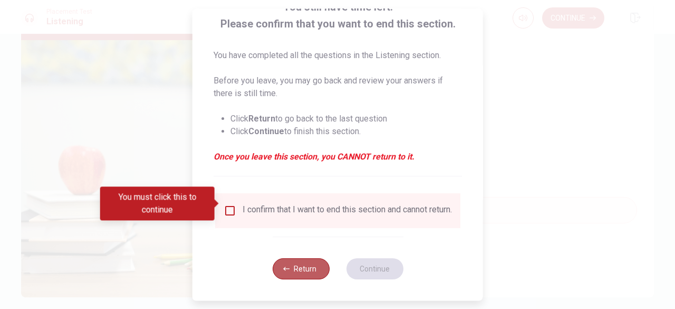
click at [308, 271] on button "Return" at bounding box center [300, 268] width 57 height 21
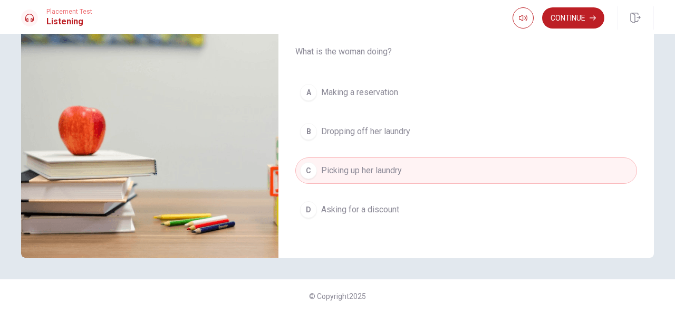
scroll to position [152, 0]
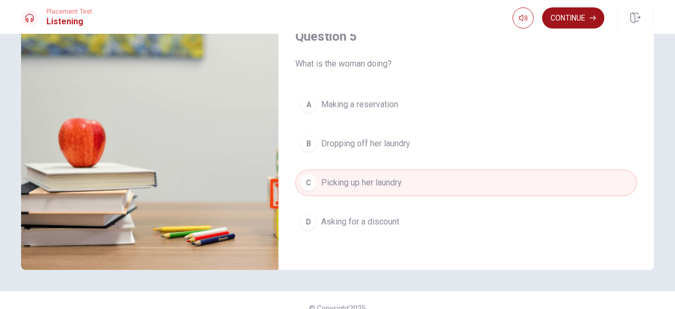
click at [579, 18] on button "Continue" at bounding box center [573, 17] width 62 height 21
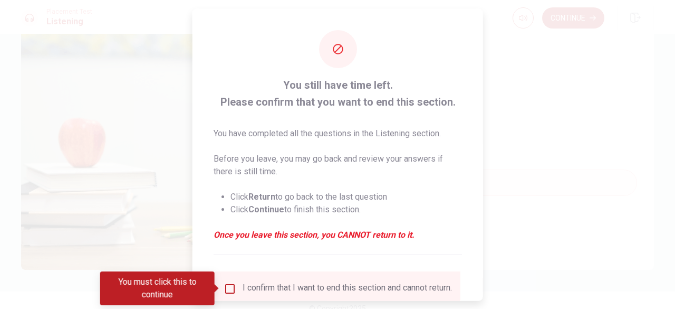
click at [475, 97] on div "You still have time left. Please confirm that you want to end this section. You…" at bounding box center [338, 192] width 291 height 369
click at [575, 82] on div at bounding box center [337, 154] width 675 height 309
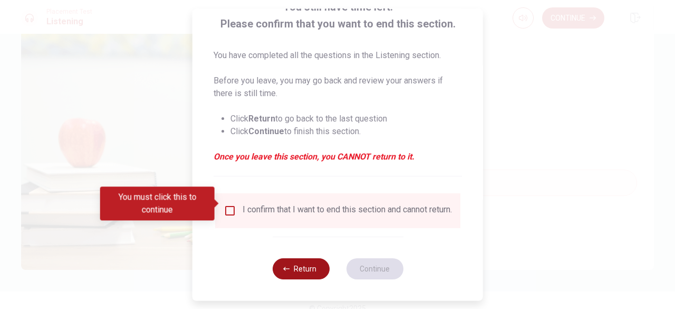
click at [319, 273] on button "Return" at bounding box center [300, 268] width 57 height 21
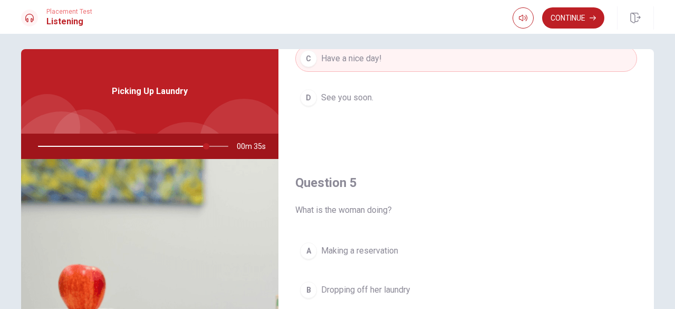
scroll to position [0, 0]
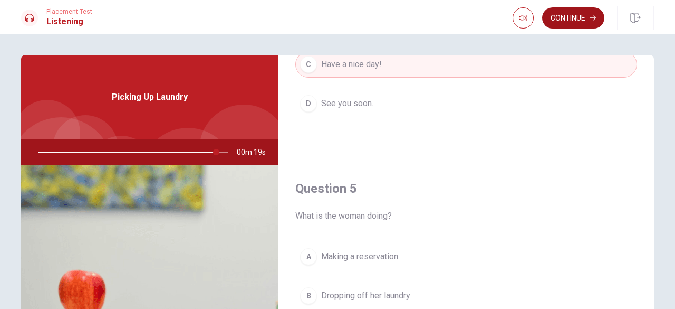
click at [581, 16] on button "Continue" at bounding box center [573, 17] width 62 height 21
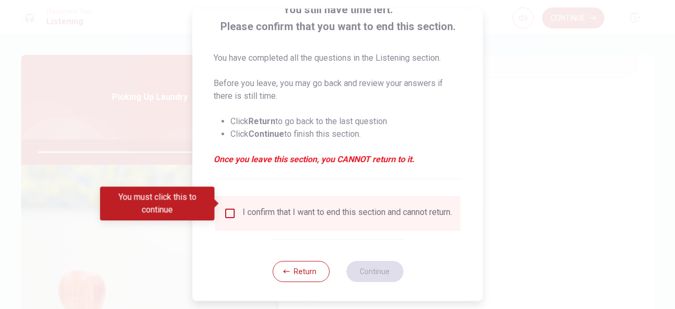
scroll to position [84, 0]
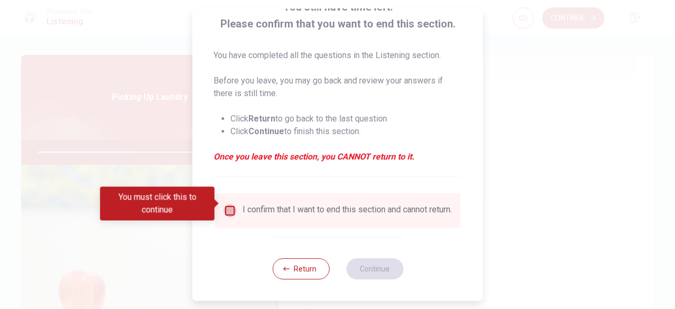
click at [233, 204] on input "You must click this to continue" at bounding box center [230, 210] width 13 height 13
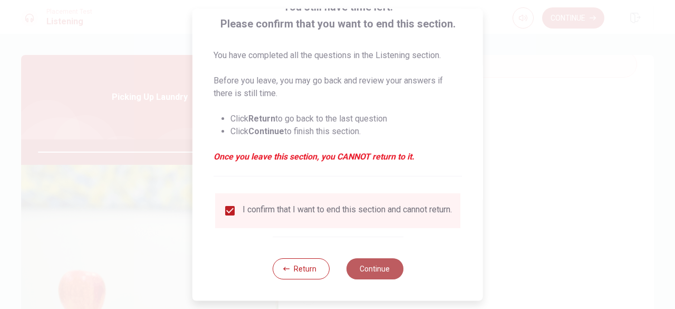
click at [367, 267] on button "Continue" at bounding box center [374, 268] width 57 height 21
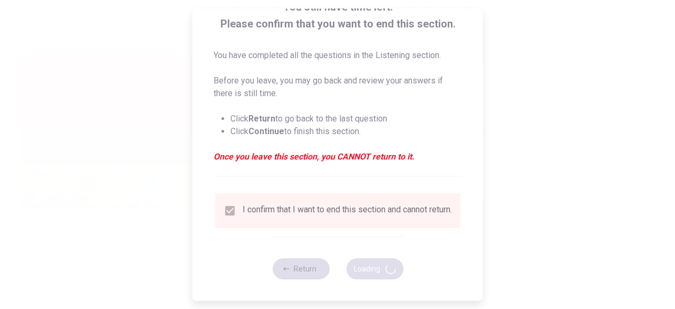
type input "96"
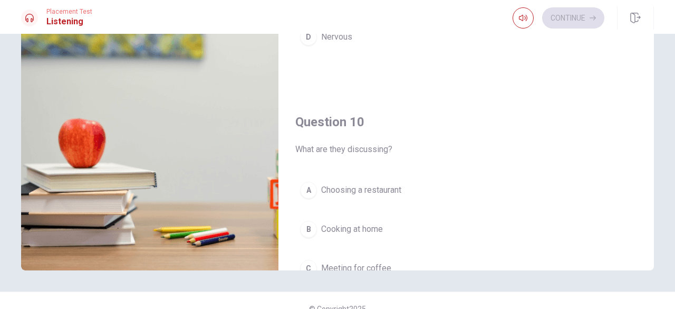
scroll to position [977, 0]
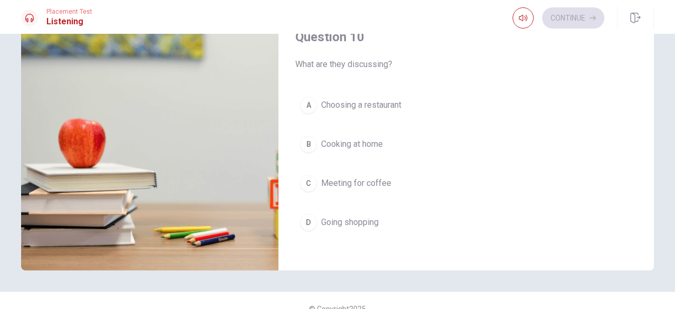
click at [305, 100] on div "A" at bounding box center [308, 105] width 17 height 17
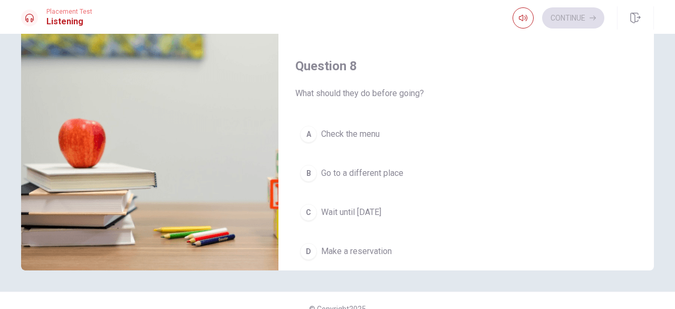
scroll to position [390, 0]
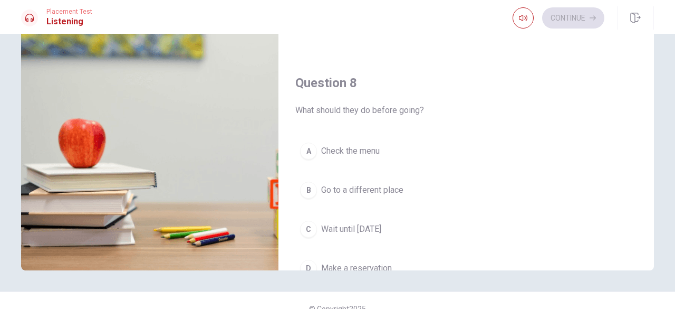
drag, startPoint x: 651, startPoint y: 209, endPoint x: 632, endPoint y: 55, distance: 155.2
click at [632, 55] on div "Question 6 Where is the restaurant located? A Downtown B Outside the city C In …" at bounding box center [467, 86] width 376 height 367
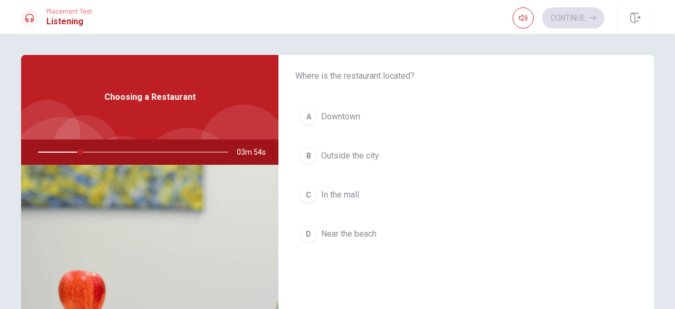
scroll to position [0, 0]
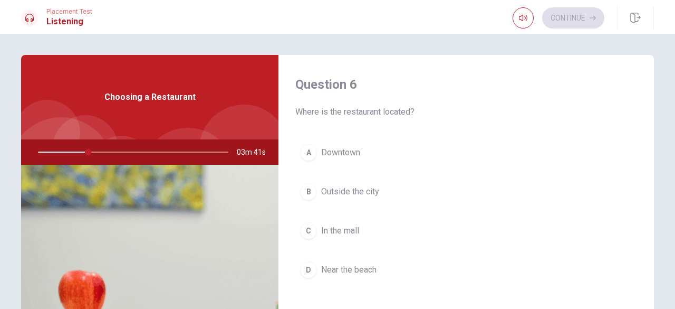
drag, startPoint x: 645, startPoint y: 93, endPoint x: 649, endPoint y: 107, distance: 14.5
click at [649, 107] on div "Question 6 Where is the restaurant located? A Downtown B Outside the city C In …" at bounding box center [467, 238] width 376 height 367
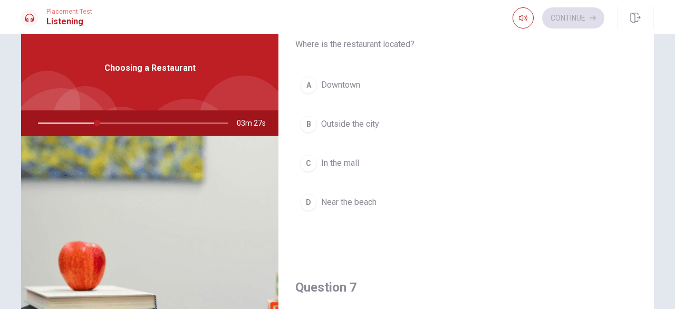
scroll to position [31, 0]
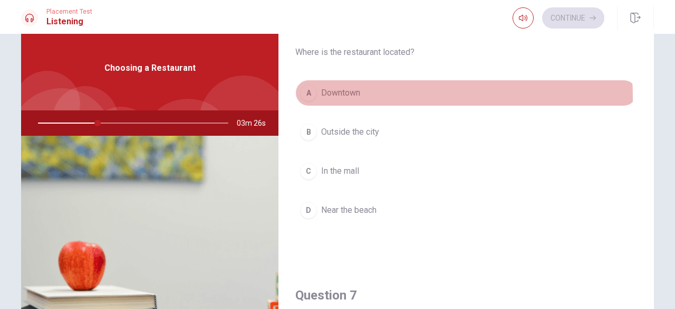
click at [305, 98] on div "A" at bounding box center [308, 92] width 17 height 17
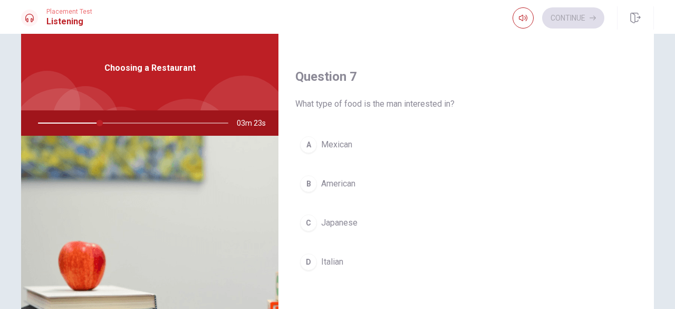
scroll to position [254, 0]
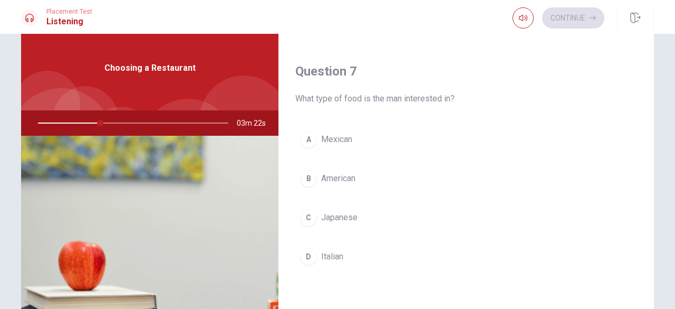
click at [309, 257] on div "D" at bounding box center [308, 256] width 17 height 17
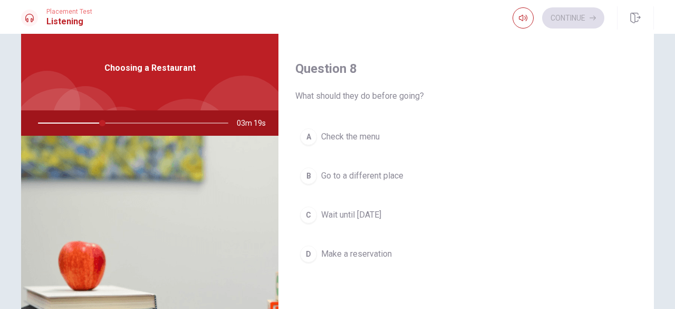
scroll to position [533, 0]
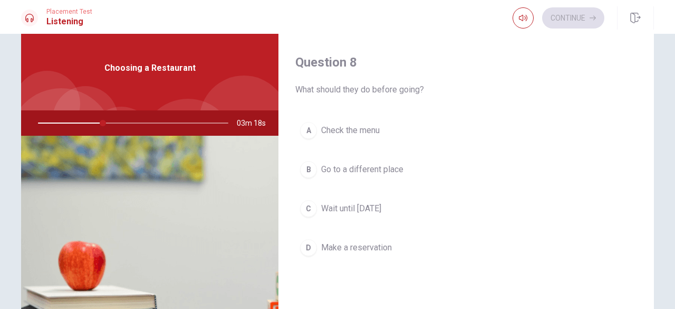
click at [364, 251] on button "D Make a reservation" at bounding box center [466, 247] width 342 height 26
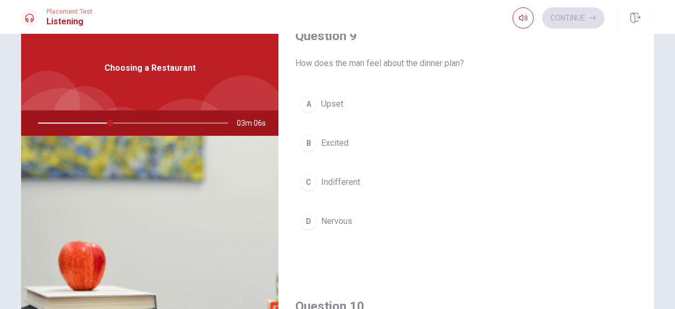
scroll to position [828, 0]
click at [313, 181] on div "C" at bounding box center [308, 183] width 17 height 17
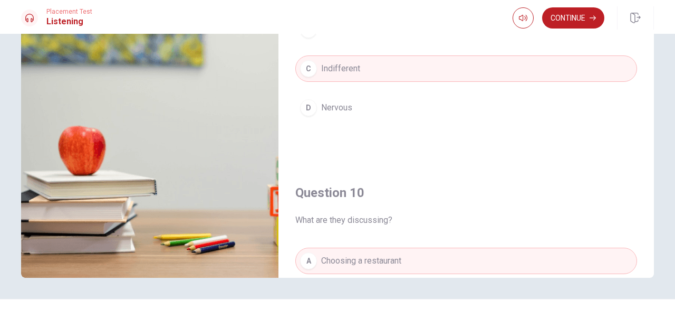
scroll to position [146, 0]
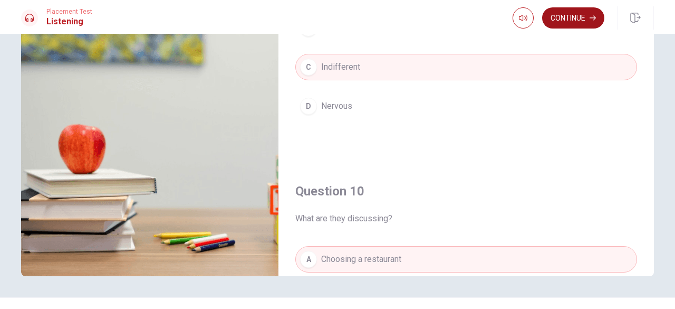
click at [588, 13] on button "Continue" at bounding box center [573, 17] width 62 height 21
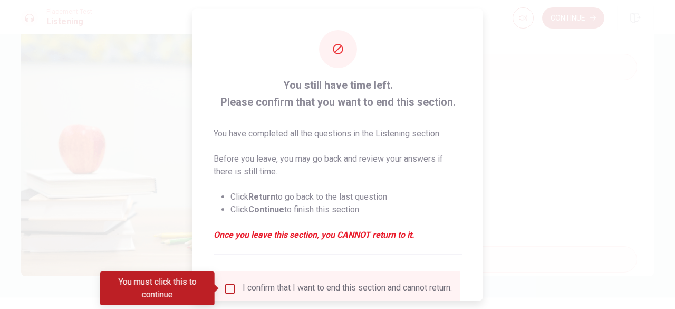
click at [232, 285] on input "You must click this to continue" at bounding box center [230, 288] width 13 height 13
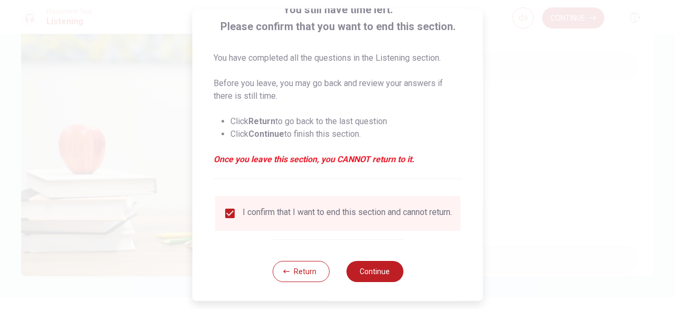
scroll to position [78, 0]
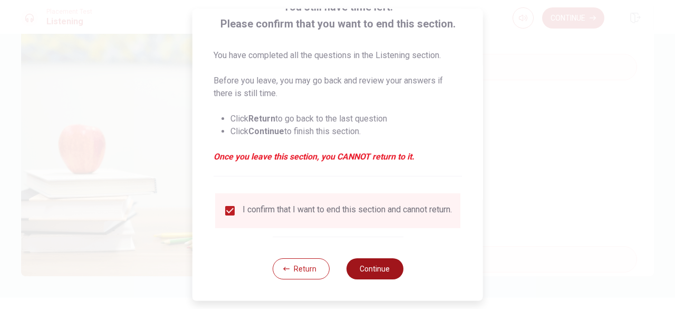
click at [374, 277] on button "Continue" at bounding box center [374, 268] width 57 height 21
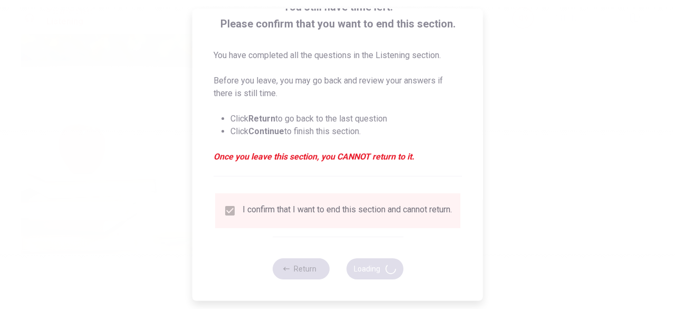
type input "50"
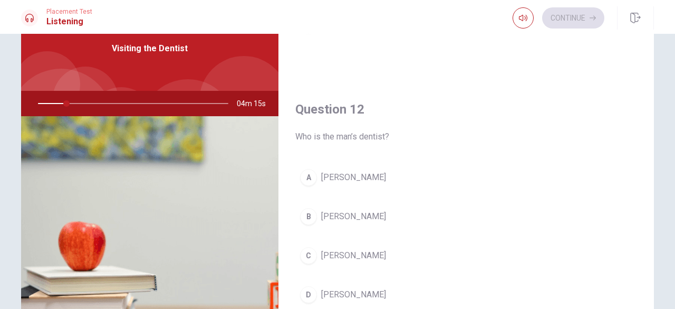
scroll to position [222, 0]
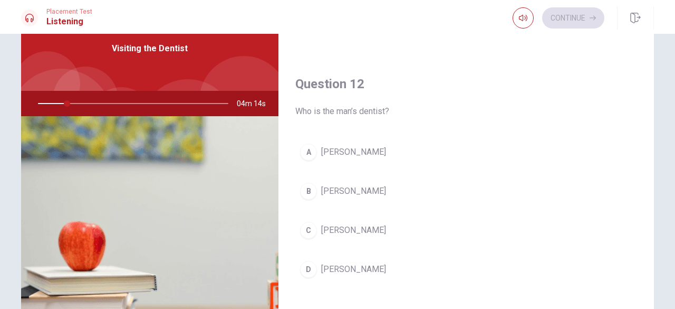
click at [314, 227] on button "C [PERSON_NAME]" at bounding box center [466, 230] width 342 height 26
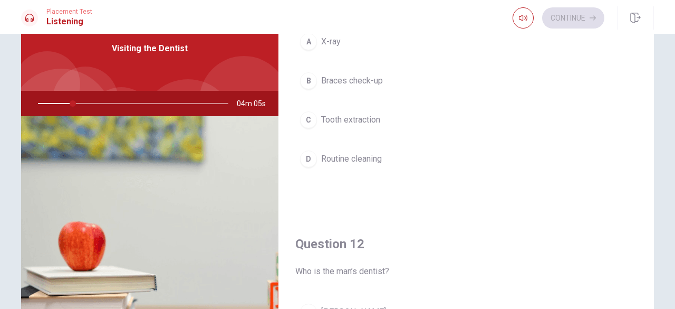
scroll to position [0, 0]
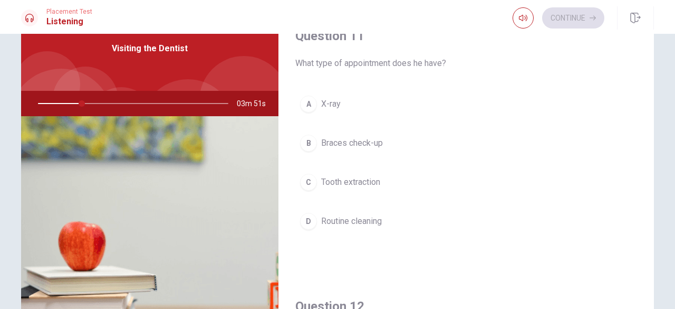
type input "23"
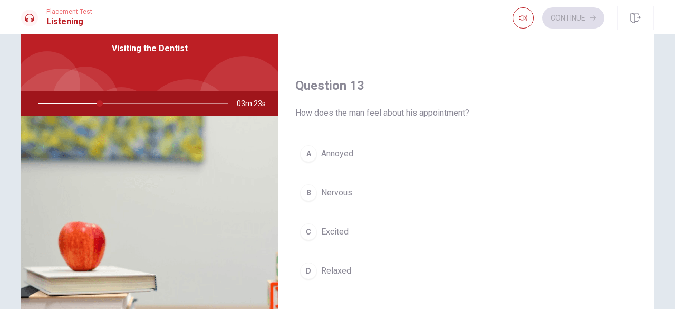
scroll to position [525, 0]
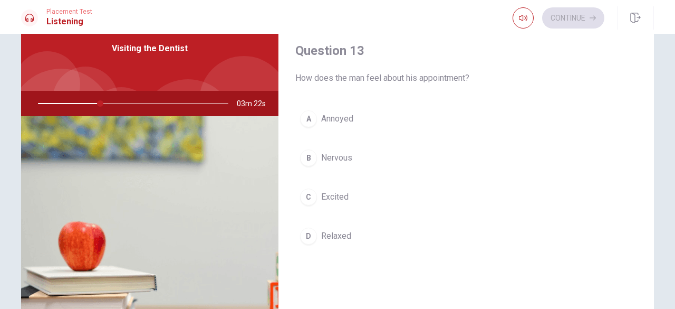
click at [307, 161] on div "B" at bounding box center [308, 157] width 17 height 17
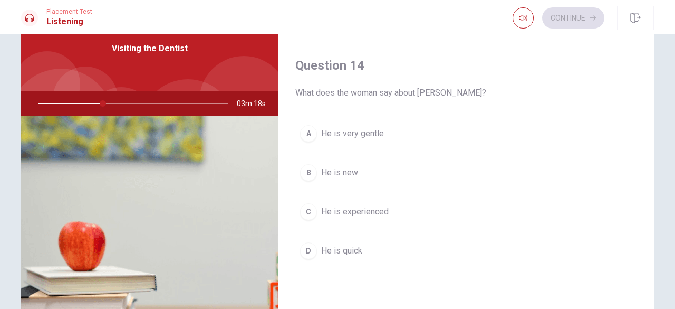
scroll to position [784, 0]
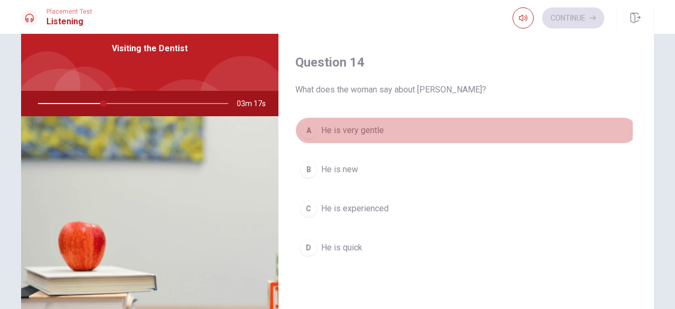
click at [328, 125] on span "He is very gentle" at bounding box center [352, 130] width 63 height 13
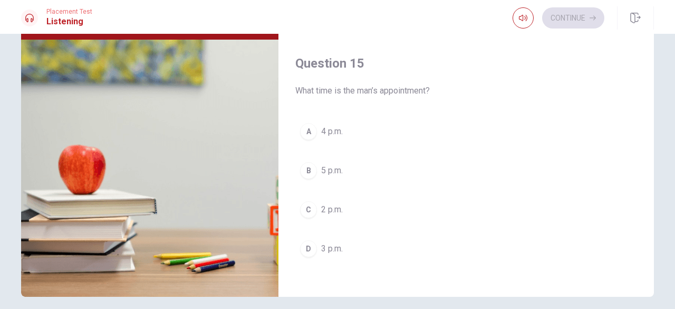
scroll to position [122, 0]
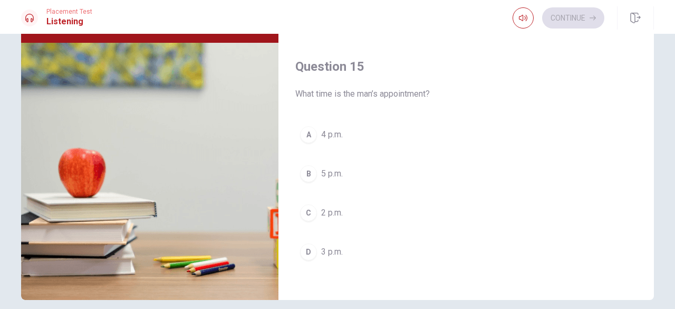
click at [305, 243] on div "D" at bounding box center [308, 251] width 17 height 17
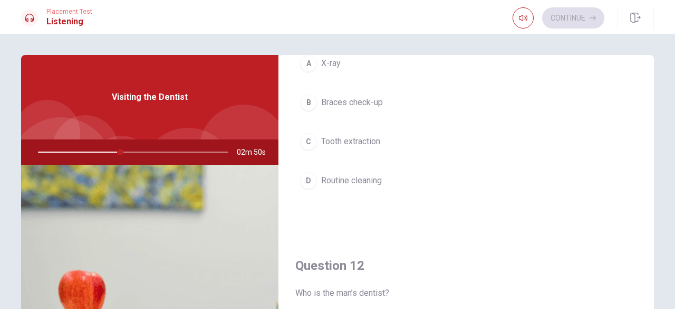
scroll to position [26, 0]
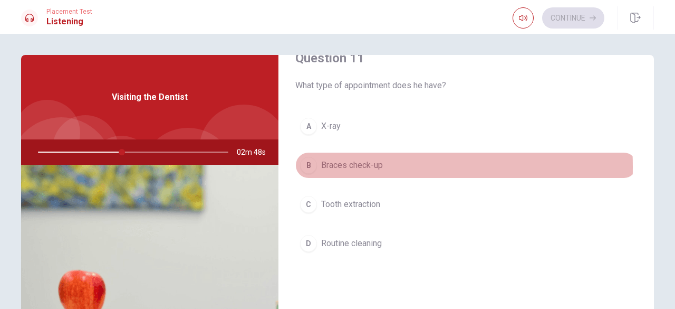
click at [304, 166] on div "B" at bounding box center [308, 165] width 17 height 17
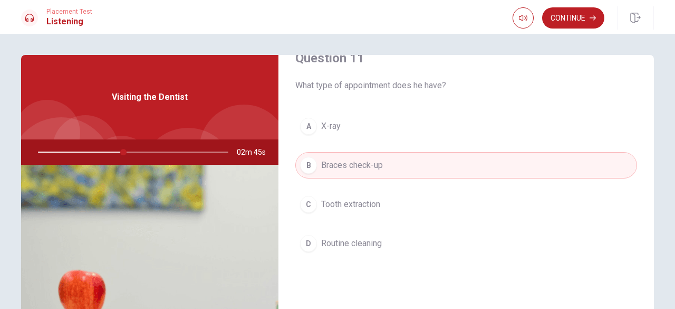
click at [338, 243] on span "Routine cleaning" at bounding box center [351, 243] width 61 height 13
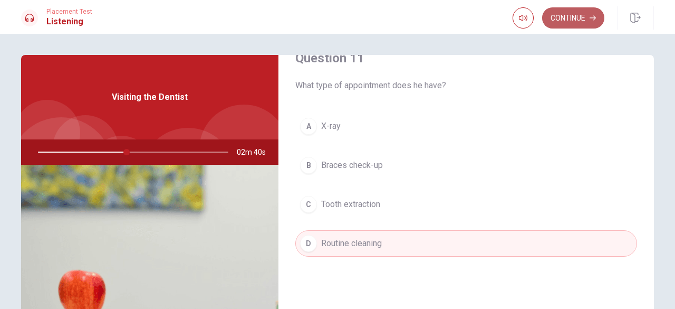
click at [581, 19] on button "Continue" at bounding box center [573, 17] width 62 height 21
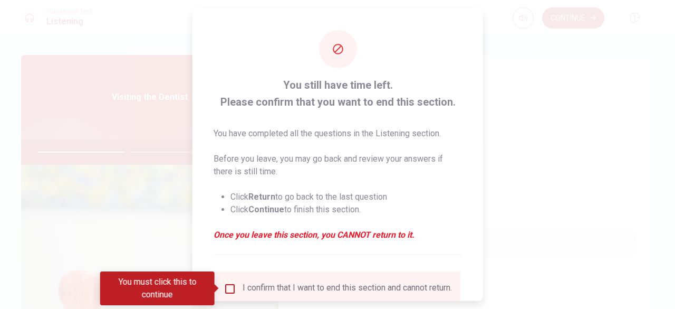
click at [228, 285] on input "You must click this to continue" at bounding box center [230, 288] width 13 height 13
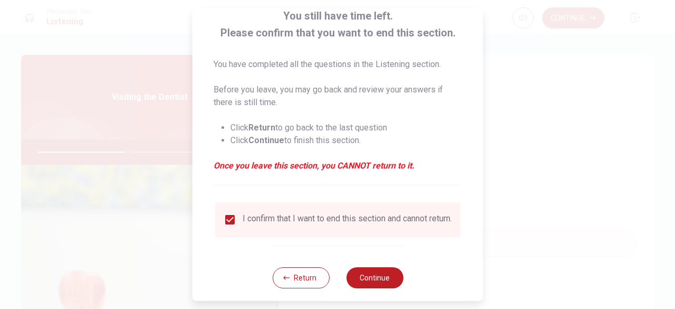
scroll to position [84, 0]
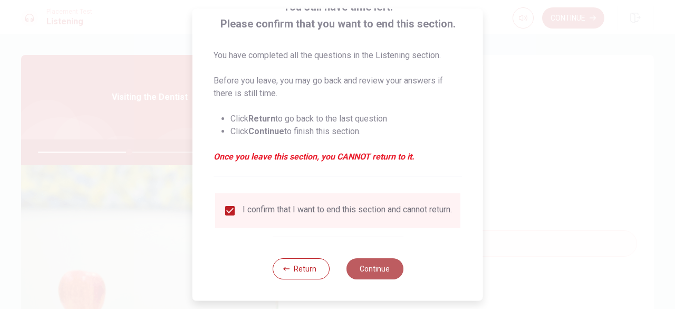
click at [379, 270] on button "Continue" at bounding box center [374, 268] width 57 height 21
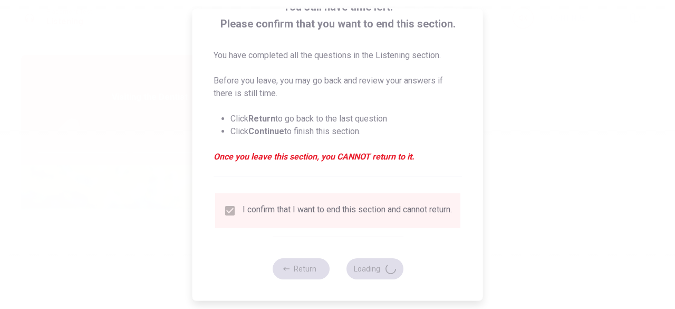
type input "49"
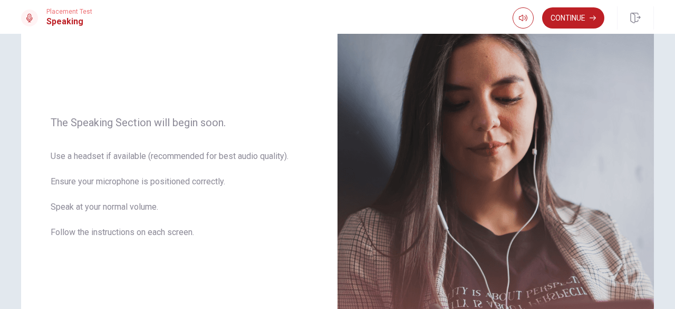
scroll to position [112, 0]
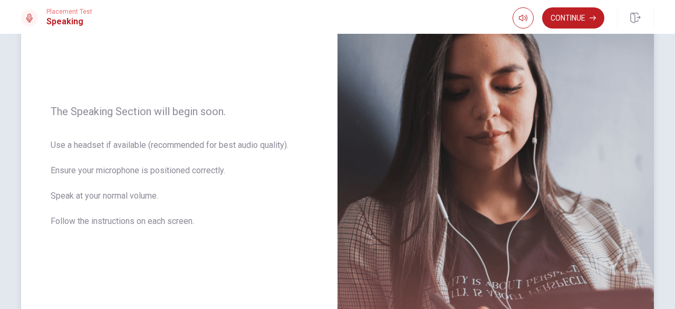
click at [302, 59] on div "The Speaking Section will begin soon. Use a headset if available (recommended f…" at bounding box center [179, 172] width 317 height 460
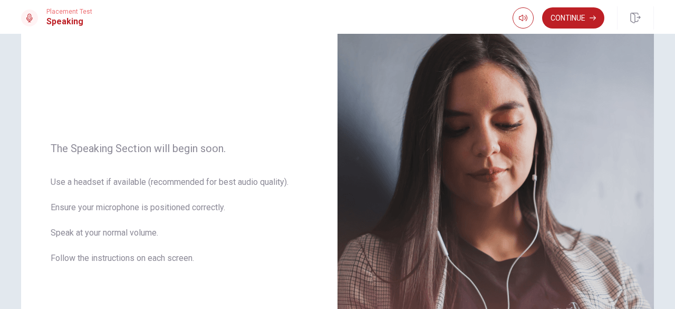
scroll to position [261, 0]
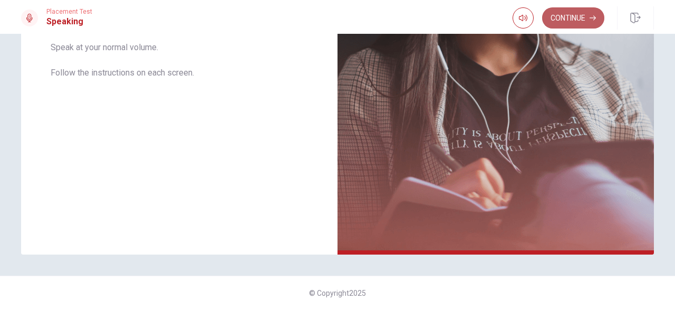
click at [571, 24] on button "Continue" at bounding box center [573, 17] width 62 height 21
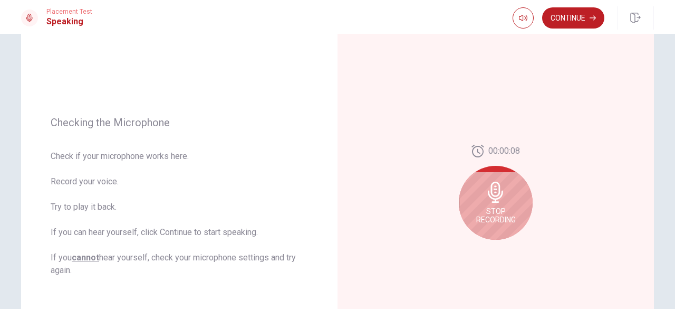
scroll to position [90, 0]
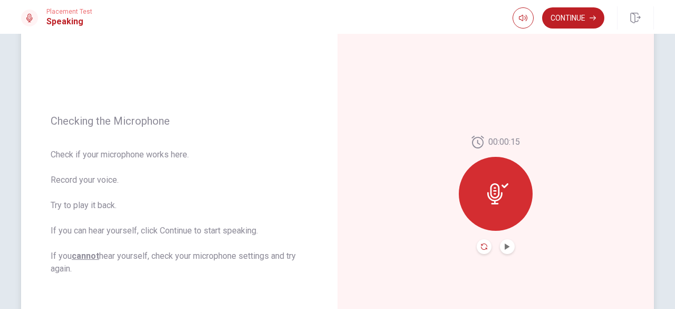
click at [483, 247] on icon "Record Again" at bounding box center [484, 246] width 6 height 6
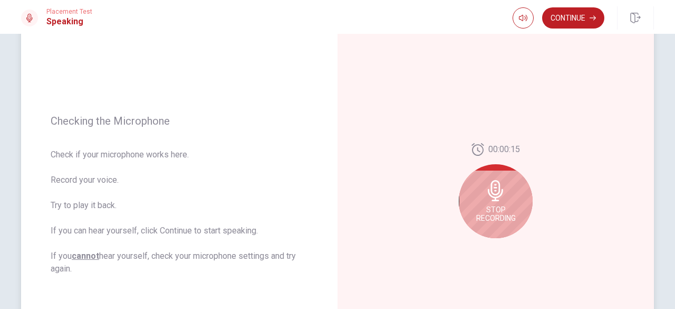
click at [493, 207] on span "Stop Recording" at bounding box center [496, 213] width 40 height 17
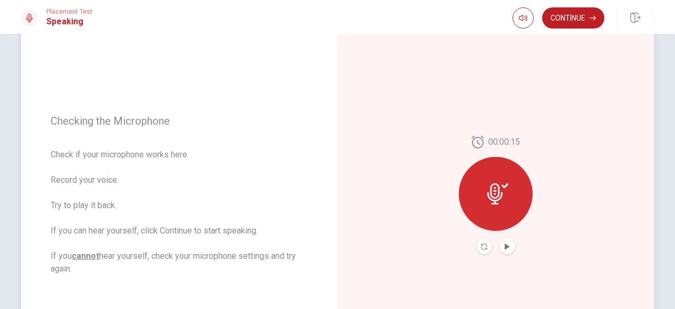
click at [481, 250] on button "Record Again" at bounding box center [484, 246] width 15 height 15
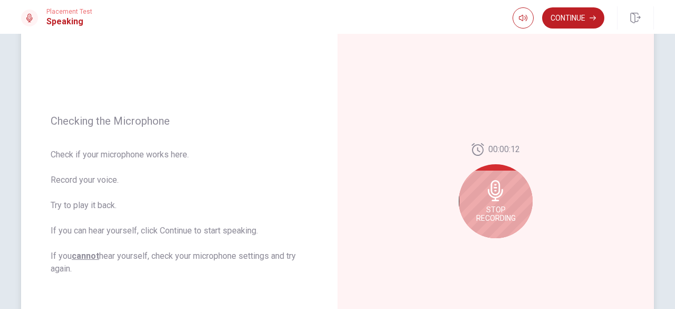
click at [477, 206] on span "Stop Recording" at bounding box center [496, 213] width 40 height 17
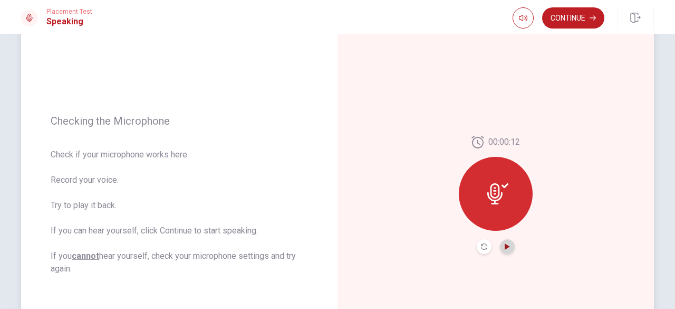
click at [506, 245] on icon "Play Audio" at bounding box center [507, 246] width 5 height 6
click at [580, 25] on button "Continue" at bounding box center [573, 17] width 62 height 21
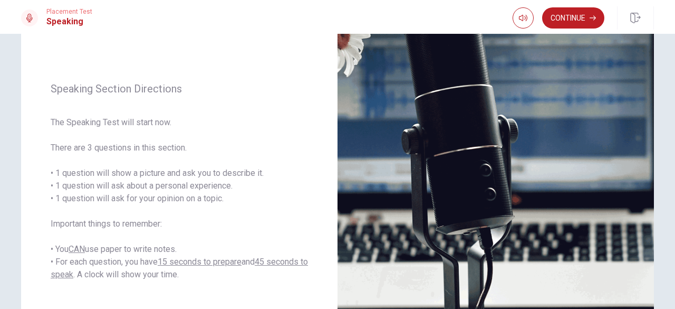
scroll to position [121, 0]
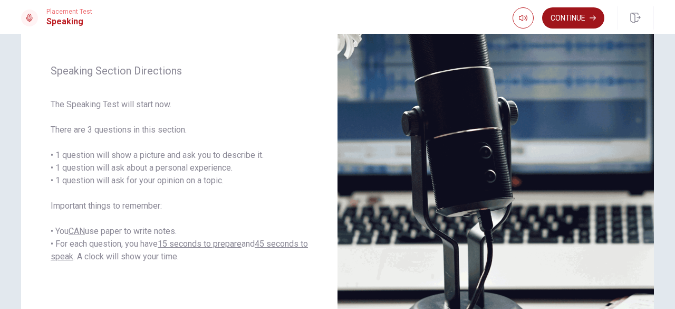
click at [567, 24] on button "Continue" at bounding box center [573, 17] width 62 height 21
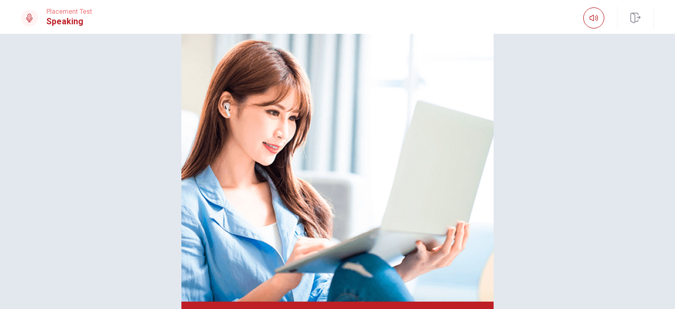
scroll to position [86, 0]
drag, startPoint x: 658, startPoint y: 181, endPoint x: 662, endPoint y: 192, distance: 11.0
click at [662, 192] on div "Please Listen Carefully" at bounding box center [337, 145] width 667 height 353
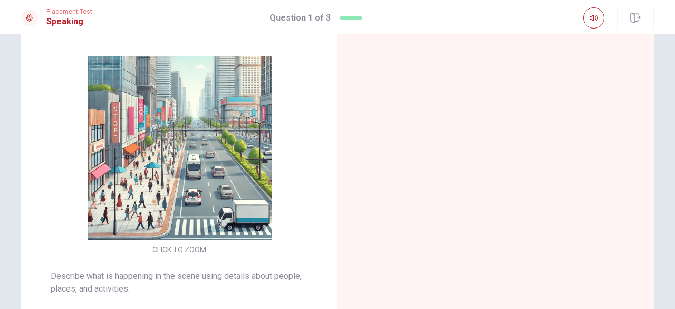
scroll to position [71, 0]
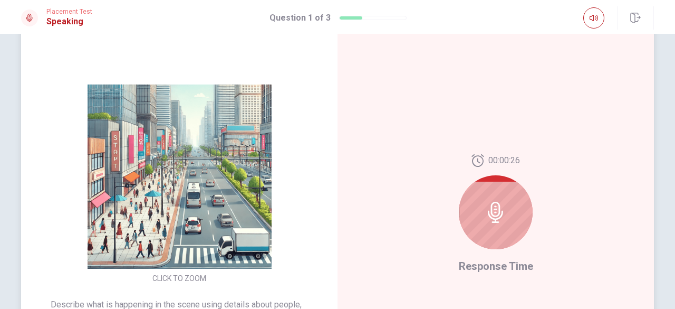
click at [490, 230] on div at bounding box center [496, 212] width 74 height 74
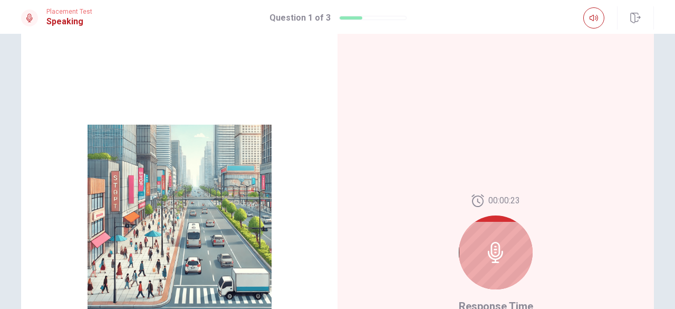
scroll to position [30, 0]
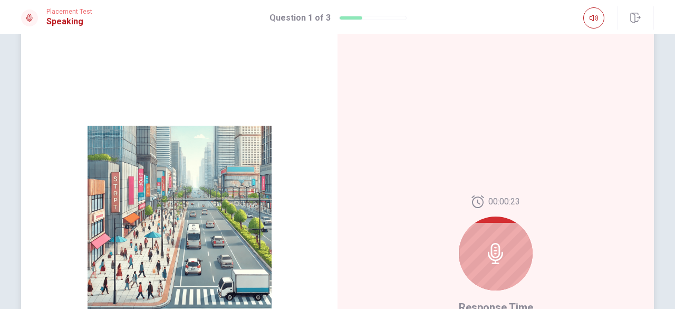
click at [515, 255] on div at bounding box center [496, 253] width 74 height 74
click at [494, 252] on icon at bounding box center [495, 253] width 21 height 21
click at [490, 250] on icon at bounding box center [495, 253] width 15 height 21
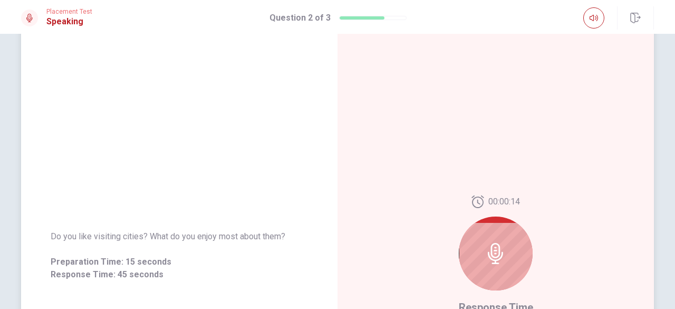
click at [530, 301] on div "00:00:14 Response Time" at bounding box center [496, 255] width 74 height 120
click at [511, 277] on div at bounding box center [496, 253] width 74 height 74
click at [491, 265] on div at bounding box center [496, 253] width 74 height 74
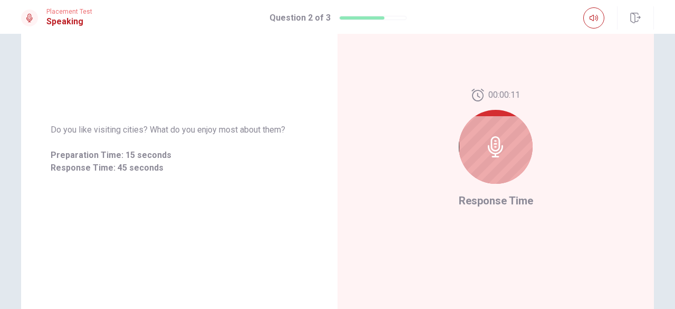
scroll to position [136, 0]
click at [528, 113] on div "00:00:10" at bounding box center [496, 140] width 74 height 103
click at [513, 123] on div at bounding box center [496, 147] width 74 height 74
click at [494, 133] on div at bounding box center [496, 147] width 74 height 74
click at [494, 150] on icon at bounding box center [495, 146] width 15 height 21
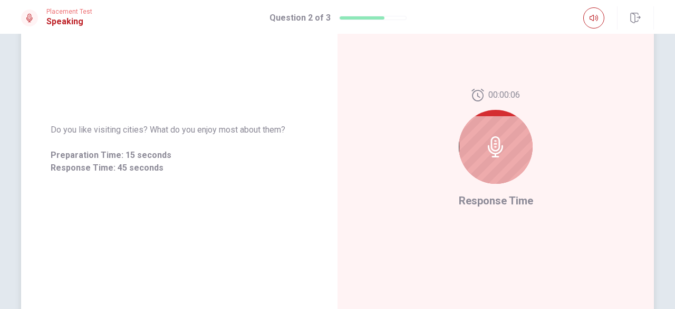
click at [506, 211] on div "00:00:06 Response Time" at bounding box center [496, 149] width 317 height 460
click at [485, 146] on icon at bounding box center [495, 146] width 21 height 21
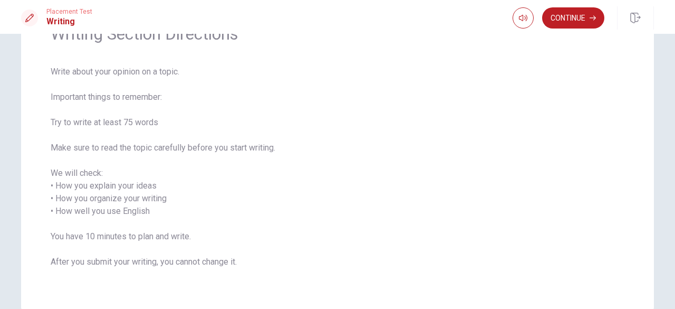
scroll to position [59, 0]
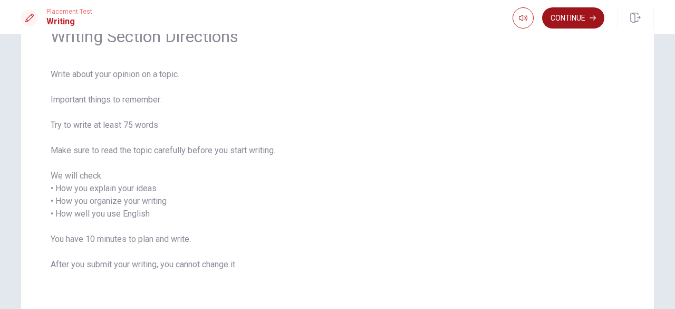
click at [555, 22] on button "Continue" at bounding box center [573, 17] width 62 height 21
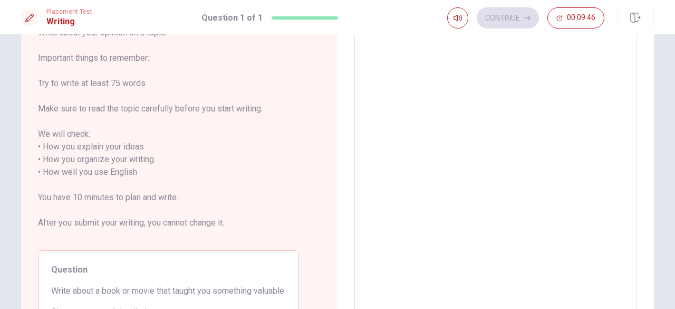
scroll to position [0, 0]
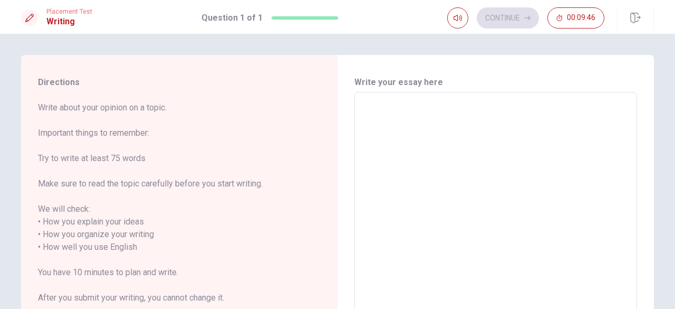
click at [478, 116] on textarea at bounding box center [496, 241] width 268 height 280
type textarea "r"
type textarea "x"
type textarea "re"
type textarea "x"
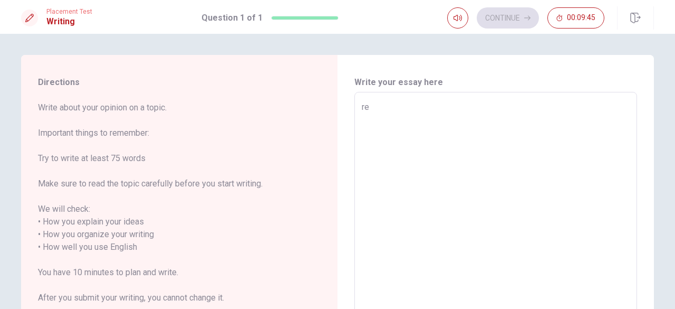
type textarea "rea"
type textarea "x"
type textarea "real"
type textarea "x"
type textarea "realy"
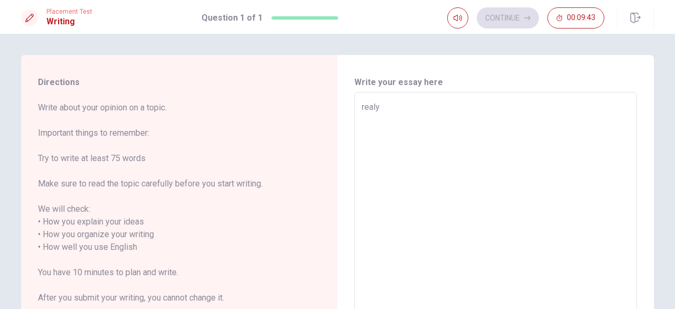
type textarea "x"
type textarea "real"
type textarea "x"
type textarea "reall"
type textarea "x"
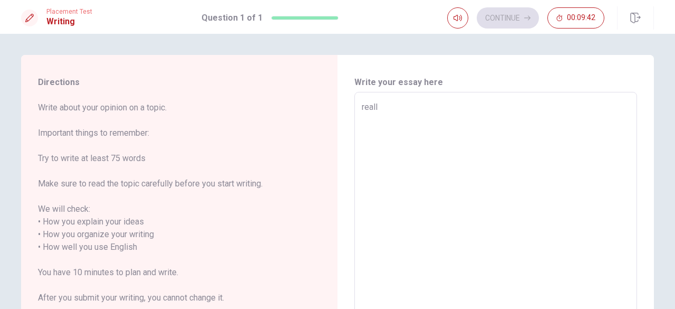
type textarea "really"
type textarea "x"
type textarea "really"
type textarea "x"
type textarea "really"
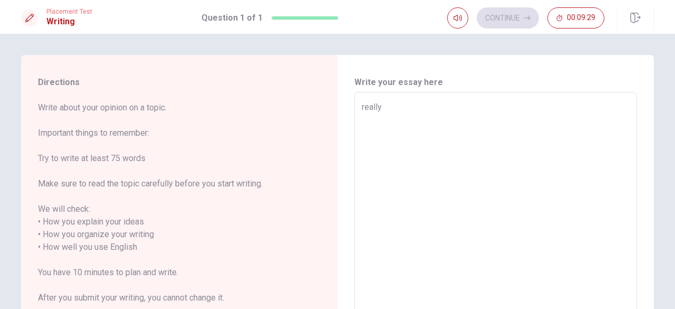
type textarea "x"
type textarea "reall"
type textarea "x"
type textarea "real"
type textarea "x"
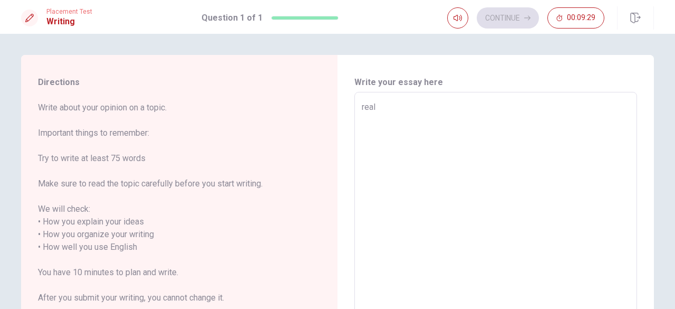
type textarea "rea"
type textarea "x"
type textarea "re"
type textarea "x"
type textarea "r"
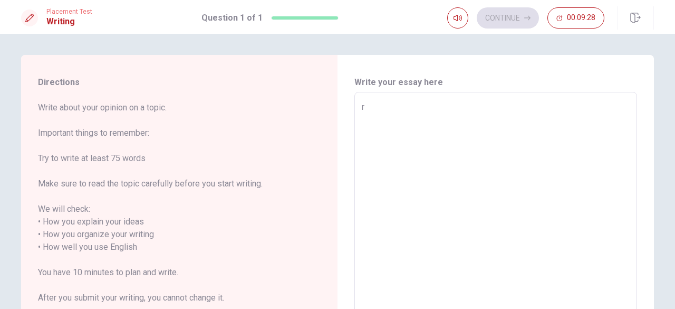
type textarea "x"
type textarea "i"
type textarea "x"
type textarea "i"
type textarea "x"
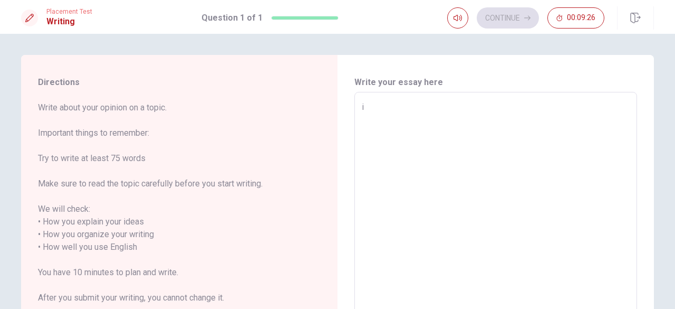
type textarea "i d"
type textarea "x"
type textarea "i do"
type textarea "x"
type textarea "i don"
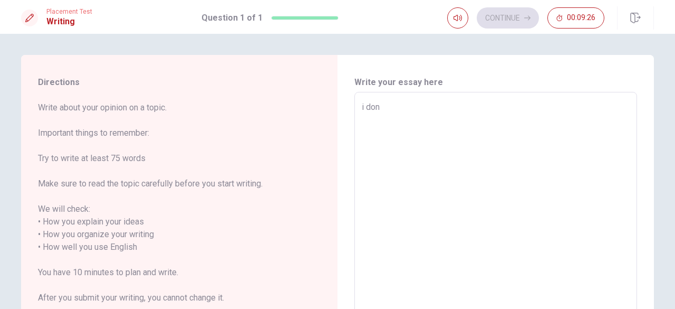
type textarea "x"
type textarea "i dont"
type textarea "x"
type textarea "i dont"
type textarea "x"
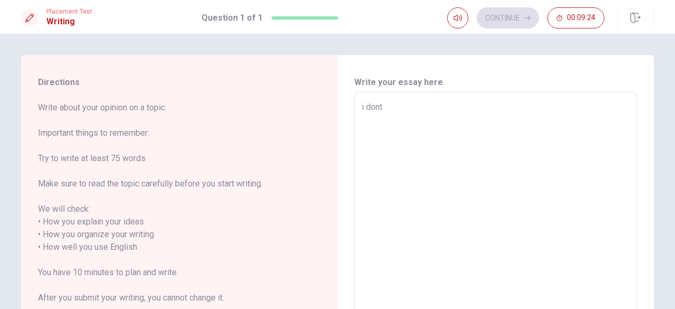
type textarea "i dont r"
type textarea "x"
type textarea "i dont re"
type textarea "x"
type textarea "i dont rea"
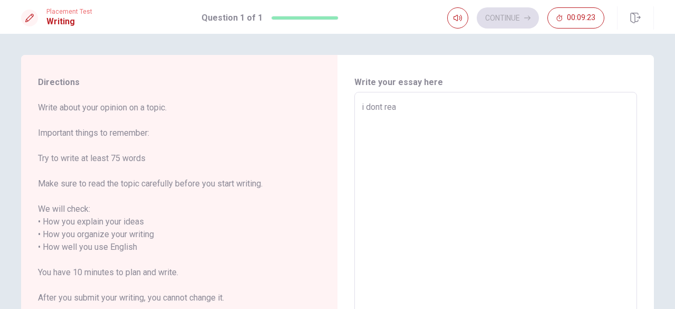
type textarea "x"
type textarea "i dont real"
type textarea "x"
type textarea "i dont reall"
type textarea "x"
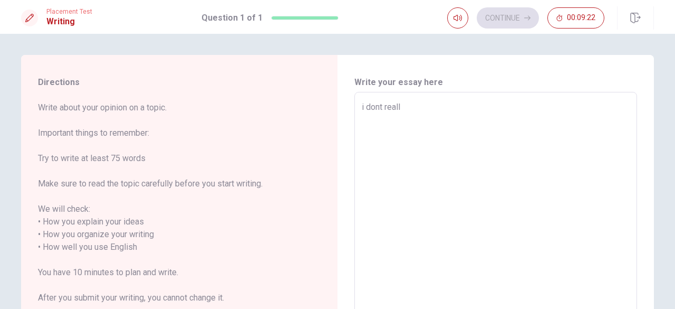
type textarea "i dont really"
type textarea "x"
type textarea "i dont really"
type textarea "x"
type textarea "i dont really"
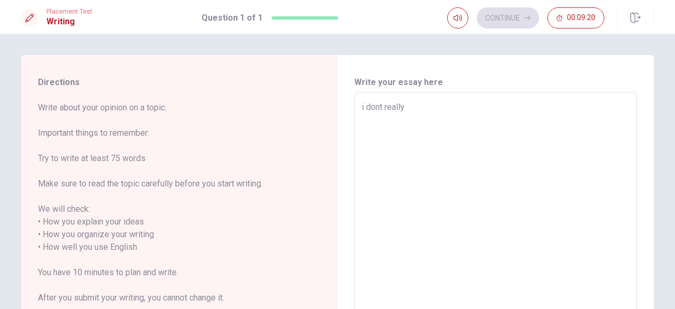
type textarea "x"
type textarea "i dont really"
type textarea "x"
type textarea "i dont really r"
type textarea "x"
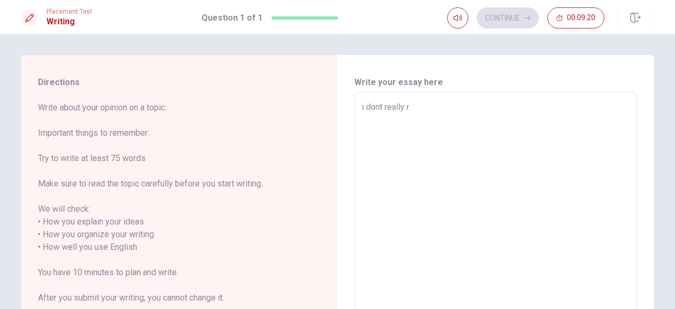
type textarea "i dont really re"
type textarea "x"
type textarea "i dont really rea"
type textarea "x"
type textarea "i dont really read"
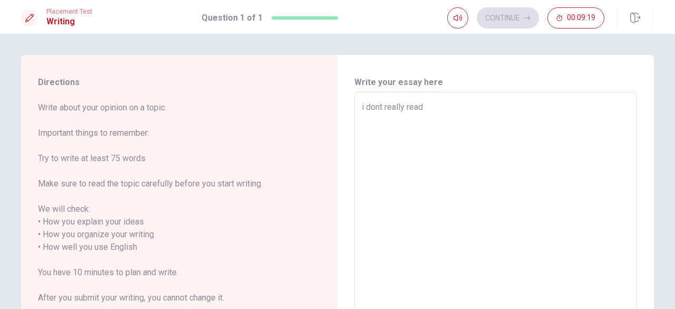
type textarea "x"
type textarea "i dont really read"
type textarea "x"
type textarea "i dont really read m"
type textarea "x"
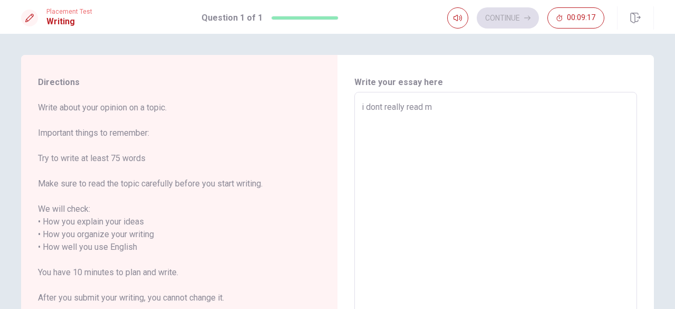
type textarea "i dont really read mu"
type textarea "x"
type textarea "i dont really read muc"
type textarea "x"
type textarea "i dont really read much"
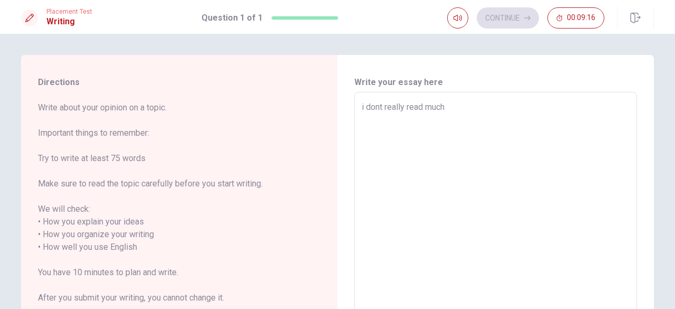
type textarea "x"
type textarea "i dont really read much,"
type textarea "x"
type textarea "i dont really read much,b"
type textarea "x"
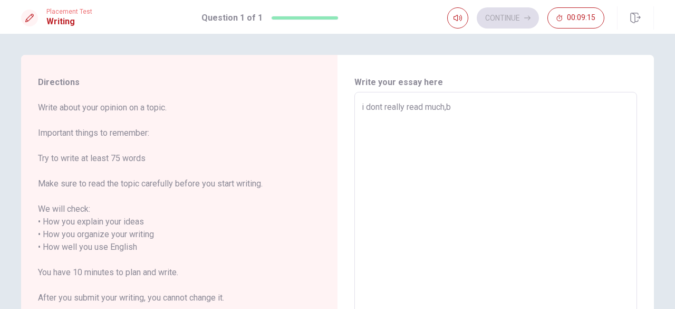
type textarea "i dont really read much,bu"
type textarea "x"
type textarea "i dont really read much,but"
type textarea "x"
type textarea "i dont really read much,but"
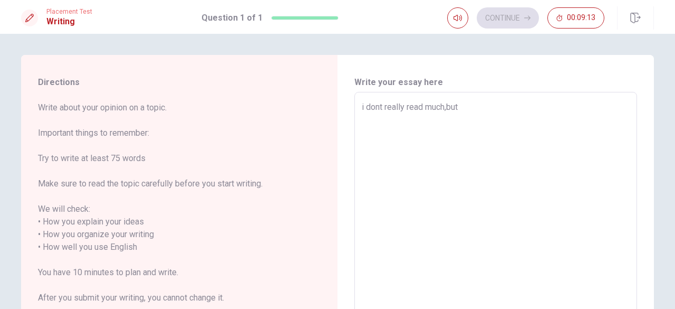
type textarea "x"
type textarea "i dont really read much,but e"
type textarea "x"
type textarea "i dont really read much,but en"
type textarea "x"
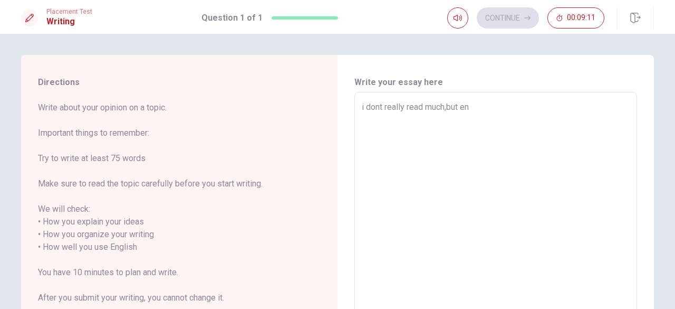
type textarea "i dont really read much,but en"
type textarea "x"
type textarea "i dont really read much,but en h"
type textarea "x"
type textarea "i dont really read much,but en"
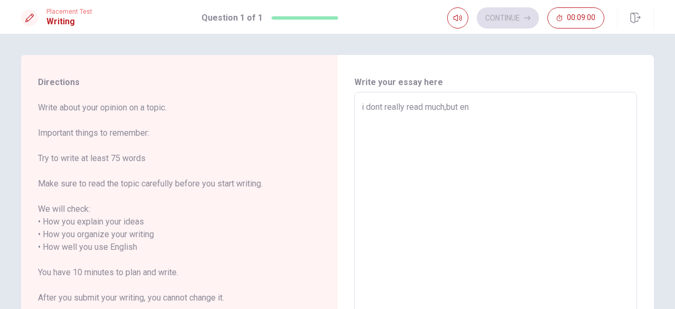
type textarea "x"
type textarea "i dont really read much,but en"
type textarea "x"
type textarea "i dont really read much,but e"
type textarea "x"
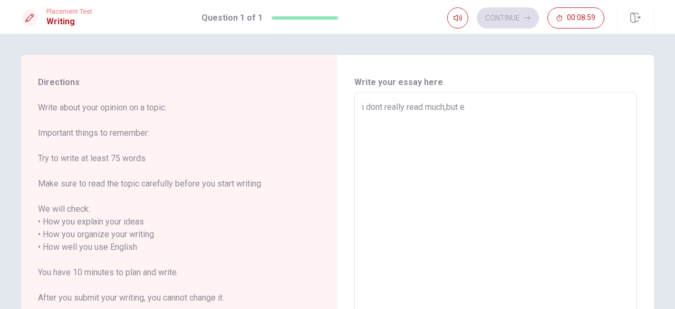
type textarea "i dont really read much,but"
type textarea "x"
type textarea "i dont really read much,but i"
type textarea "x"
type textarea "i dont really read much,but in"
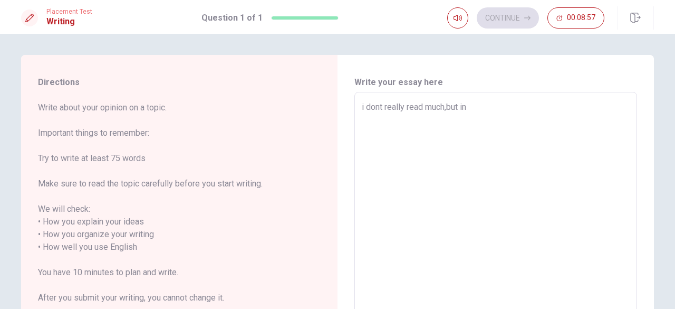
type textarea "x"
type textarea "i dont really read much,but in"
type textarea "x"
type textarea "i dont really read much,but in h"
type textarea "x"
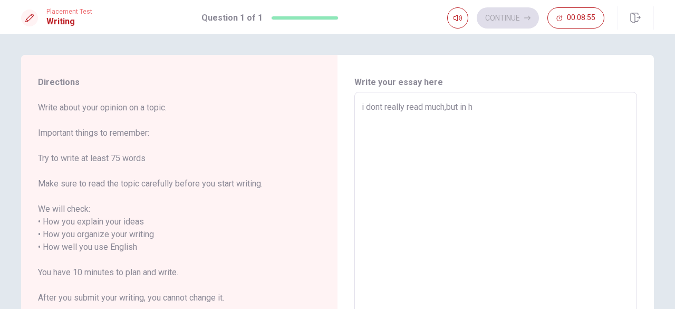
type textarea "i dont really read much,but in hi"
type textarea "x"
type textarea "i dont really read much,but in hig"
type textarea "x"
type textarea "i dont really read much,but in high"
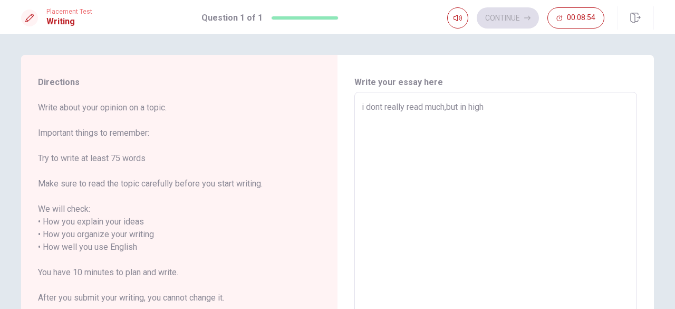
type textarea "x"
type textarea "i dont really read much,but in high"
type textarea "x"
type textarea "i dont really read much,but in high s"
type textarea "x"
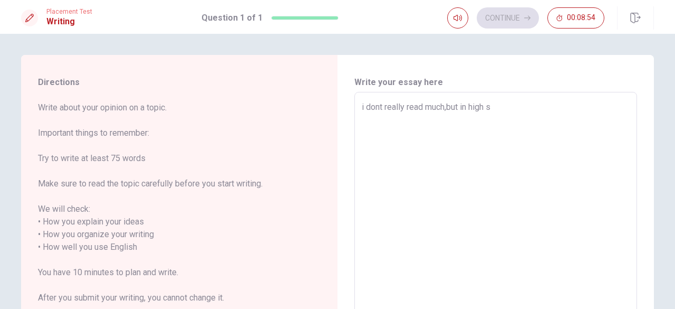
type textarea "i dont really read much,but in high sc"
type textarea "x"
type textarea "i dont really read much,but in high sch"
type textarea "x"
type textarea "i dont really read much,but in high scho"
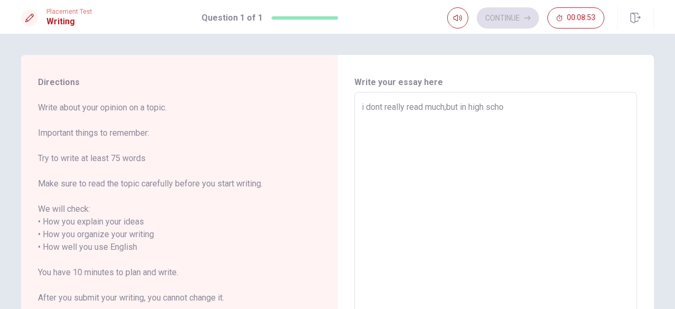
type textarea "x"
type textarea "i dont really read much,but in high schoo"
type textarea "x"
type textarea "i dont really read much,but in high school"
type textarea "x"
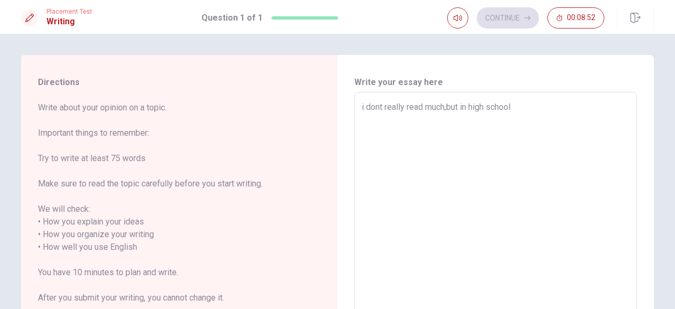
type textarea "i dont really read much,but in high school"
type textarea "x"
type textarea "i dont really read much,but in high school"
type textarea "x"
type textarea "i dont really read much,but in high school,"
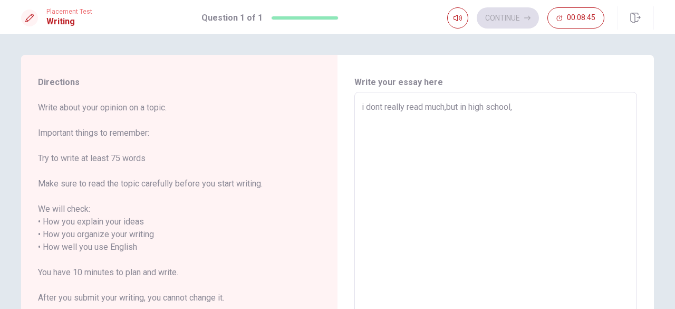
type textarea "x"
type textarea "i dont really read much,but in high school,i"
type textarea "x"
type textarea "i dont really read much,but in high school,i"
type textarea "x"
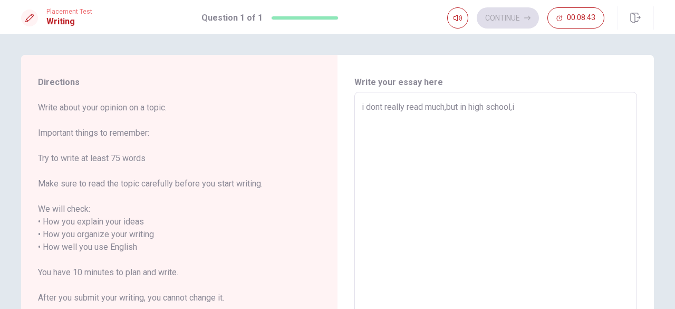
type textarea "i dont really read much,but in high school,i h"
type textarea "x"
type textarea "i dont really read much,but in high school,i ha"
type textarea "x"
type textarea "i dont really read much,but in high school,i had"
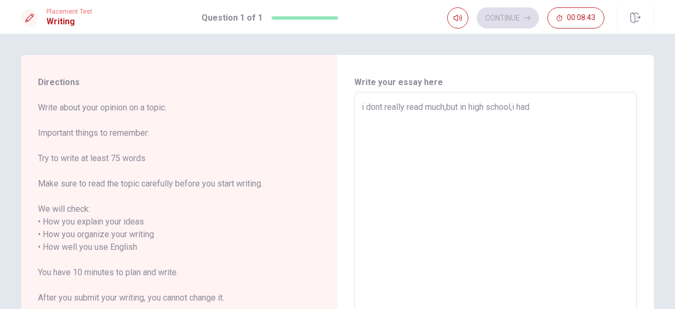
type textarea "x"
type textarea "i dont really read much,but in high school,i had"
type textarea "x"
type textarea "i dont really read much,but in high school,i had a"
type textarea "x"
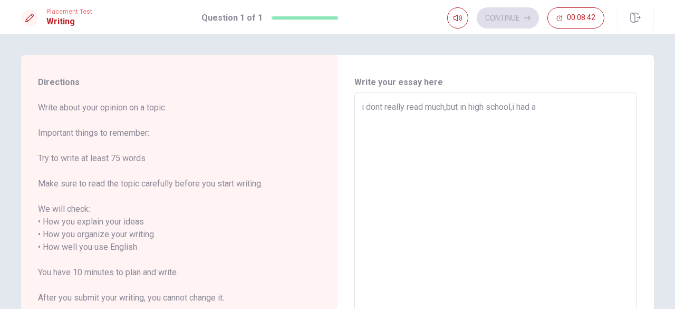
type textarea "i dont really read much,but in high school,i had a"
type textarea "x"
type textarea "i dont really read much,but in high school,i had a t"
type textarea "x"
type textarea "i dont really read much,but in high school,i had a ta"
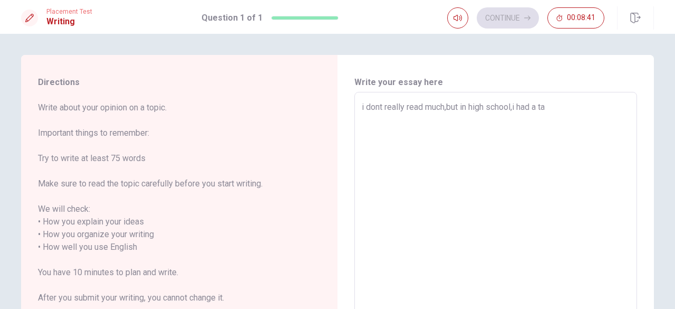
type textarea "x"
type textarea "i dont really read much,but in high school,i had a tas"
type textarea "x"
type textarea "i dont really read much,but in high school,i had a ta"
type textarea "x"
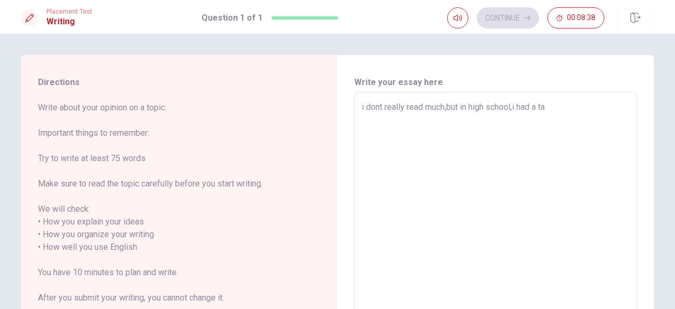
type textarea "i dont really read much,but in high school,i had a t"
type textarea "x"
type textarea "i dont really read much,but in high school,i had a"
type textarea "x"
type textarea "i dont really read much,but in high school,i had a h"
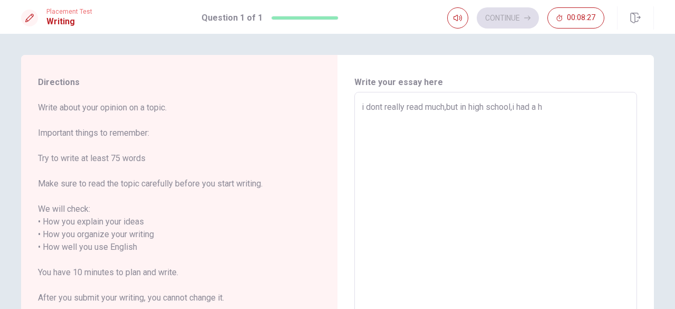
type textarea "x"
type textarea "i dont really read much,but in high school,i had a ho"
type textarea "x"
type textarea "i dont really read much,but in high school,i had a hom"
type textarea "x"
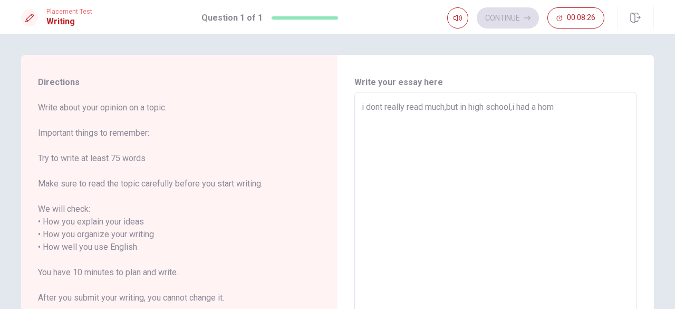
type textarea "i dont really read much,but in high school,i had a home"
type textarea "x"
type textarea "i dont really read much,but in high school,i had a [PERSON_NAME]"
type textarea "x"
type textarea "i dont really read much,but in high school,i had a homerw"
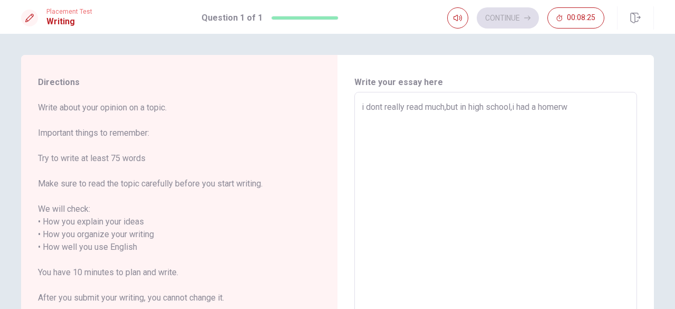
type textarea "x"
type textarea "i dont really read much,but in high school,i had a homerwo"
type textarea "x"
type textarea "i dont really read much,but in high school,i had a homerwor"
type textarea "x"
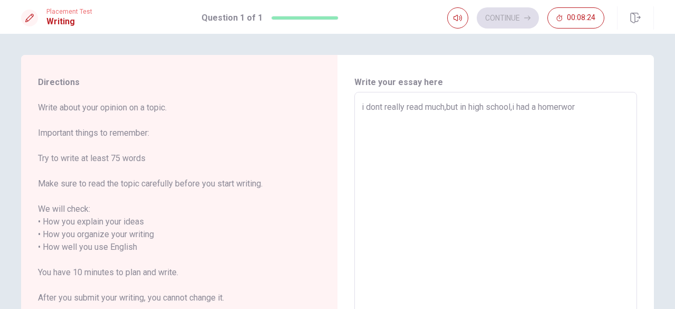
type textarea "i dont really read much,but in high school,i had a homerwork"
type textarea "x"
type textarea "i dont really read much,but in high school,i had a homerwork"
type textarea "x"
type textarea "i dont really read much,but in high school,i had a homerwork t"
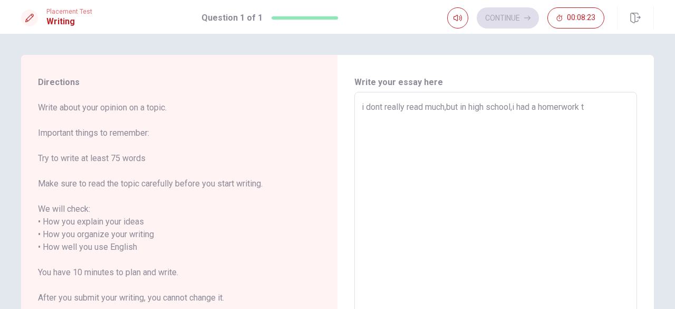
type textarea "x"
type textarea "i dont really read much,but in high school,i had a homerwork th"
type textarea "x"
type textarea "i dont really read much,but in high school,i had a homerwork the"
type textarea "x"
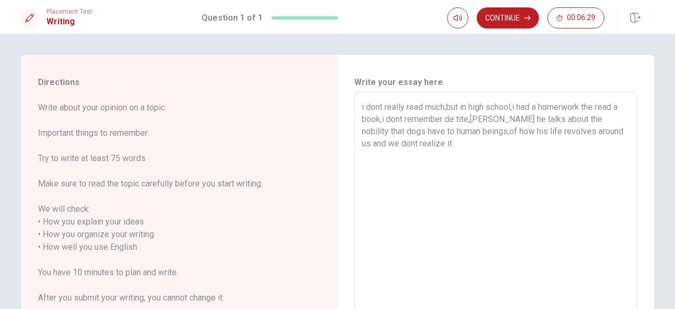
click at [437, 108] on textarea "i dont really read much,but in high school,i had a homerwork the read a book,i …" at bounding box center [496, 241] width 268 height 280
click at [452, 110] on textarea "i dont really read much,but in high school,i had a homerwork the read a book,i …" at bounding box center [496, 241] width 268 height 280
click at [463, 110] on textarea "i dont really read much,but in high school,i had a homerwork the read a book,i …" at bounding box center [496, 241] width 268 height 280
click at [473, 109] on textarea "i dont really read much,but in high school,i had a homerwork the read a book,i …" at bounding box center [496, 241] width 268 height 280
click at [503, 111] on textarea "i dont really read much,but in high school,i had a homerwork the read a book,i …" at bounding box center [496, 241] width 268 height 280
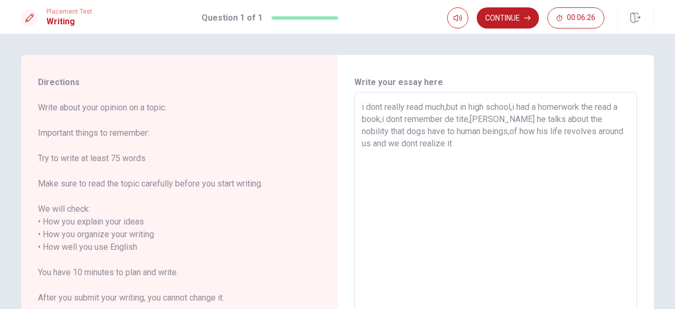
click at [515, 107] on textarea "i dont really read much,but in high school,i had a homerwork the read a book,i …" at bounding box center [496, 241] width 268 height 280
click at [528, 106] on textarea "i dont really read much,but in high school,i had a homerwork the read a book,i …" at bounding box center [496, 241] width 268 height 280
click at [539, 108] on textarea "i dont really read much,but in high school,i had a homerwork the read a book,i …" at bounding box center [496, 241] width 268 height 280
click at [550, 104] on textarea "i dont really read much,but in high school,i had a homerwork the read a book,i …" at bounding box center [496, 241] width 268 height 280
click at [592, 106] on textarea "i dont really read much,but in high school,i had a homerwork the read a book,i …" at bounding box center [496, 241] width 268 height 280
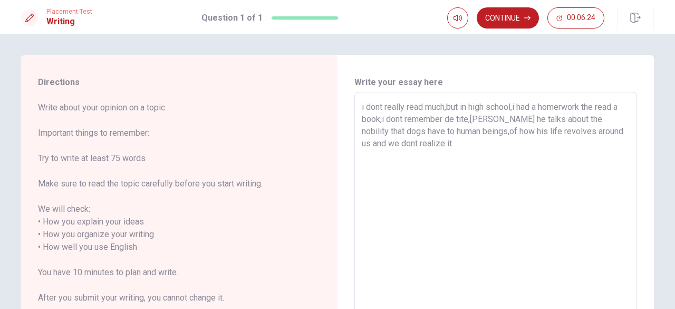
click at [607, 108] on textarea "i dont really read much,but in high school,i had a homerwork the read a book,i …" at bounding box center [496, 241] width 268 height 280
click at [620, 107] on textarea "i dont really read much,but in high school,i had a homerwork the read a book,i …" at bounding box center [496, 241] width 268 height 280
click at [365, 123] on textarea "i dont really read much,but in high school,i had a homerwork the read a book,i …" at bounding box center [496, 241] width 268 height 280
click at [380, 118] on textarea "i dont really read much,but in high school,i had a homerwork the read a book,i …" at bounding box center [496, 241] width 268 height 280
click at [390, 118] on textarea "i dont really read much,but in high school,i had a homerwork the read a book,i …" at bounding box center [496, 241] width 268 height 280
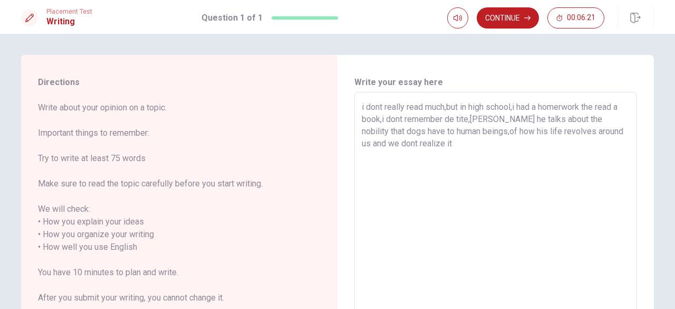
click at [417, 120] on textarea "i dont really read much,but in high school,i had a homerwork the read a book,i …" at bounding box center [496, 241] width 268 height 280
click at [444, 120] on textarea "i dont really read much,but in high school,i had a homerwork the read a book,i …" at bounding box center [496, 241] width 268 height 280
click at [461, 122] on textarea "i dont really read much,but in high school,i had a homerwork the read a book,i …" at bounding box center [496, 241] width 268 height 280
click at [476, 120] on textarea "i dont really read much,but in high school,i had a homerwork the read a book,i …" at bounding box center [496, 241] width 268 height 280
click at [489, 119] on textarea "i dont really read much,but in high school,i had a homerwork the read a book,i …" at bounding box center [496, 241] width 268 height 280
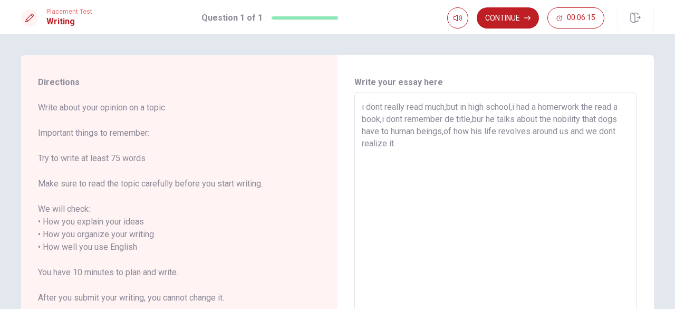
click at [509, 119] on textarea "i dont really read much,but in high school,i had a homerwork the read a book,i …" at bounding box center [496, 241] width 268 height 280
click at [530, 120] on textarea "i dont really read much,but in high school,i had a homerwork the read a book,i …" at bounding box center [496, 241] width 268 height 280
click at [544, 120] on textarea "i dont really read much,but in high school,i had a homerwork the read a book,i …" at bounding box center [496, 241] width 268 height 280
click at [570, 119] on textarea "i dont really read much,but in high school,i had a homerwork the read a book,i …" at bounding box center [496, 241] width 268 height 280
click at [586, 119] on textarea "i dont really read much,but in high school,i had a homerwork the read a book,i …" at bounding box center [496, 241] width 268 height 280
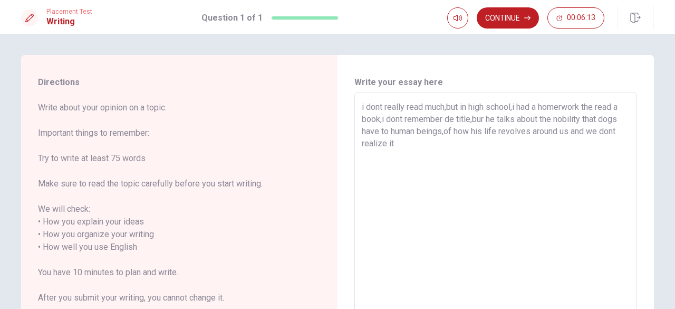
click at [613, 120] on textarea "i dont really read much,but in high school,i had a homerwork the read a book,i …" at bounding box center [496, 241] width 268 height 280
click at [370, 133] on textarea "i dont really read much,but in high school,i had a homerwork the read a book,i …" at bounding box center [496, 241] width 268 height 280
click at [381, 131] on textarea "i dont really read much,but in high school,i had a homerwork the read a book,i …" at bounding box center [496, 241] width 268 height 280
click at [399, 131] on textarea "i dont really read much,but in high school,i had a homerwork the read a book,i …" at bounding box center [496, 241] width 268 height 280
click at [428, 131] on textarea "i dont really read much,but in high school,i had a homerwork the read a book,i …" at bounding box center [496, 241] width 268 height 280
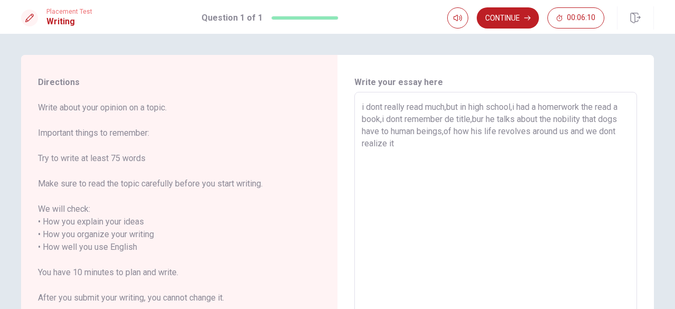
click at [447, 129] on textarea "i dont really read much,but in high school,i had a homerwork the read a book,i …" at bounding box center [496, 241] width 268 height 280
click at [463, 131] on textarea "i dont really read much,but in high school,i had a homerwork the read a book,i …" at bounding box center [496, 241] width 268 height 280
click at [475, 131] on textarea "i dont really read much,but in high school,i had a homerwork the read a book,i …" at bounding box center [496, 241] width 268 height 280
click at [488, 131] on textarea "i dont really read much,but in high school,i had a homerwork the read a book,i …" at bounding box center [496, 241] width 268 height 280
click at [513, 132] on textarea "i dont really read much,but in high school,i had a homerwork the read a book,i …" at bounding box center [496, 241] width 268 height 280
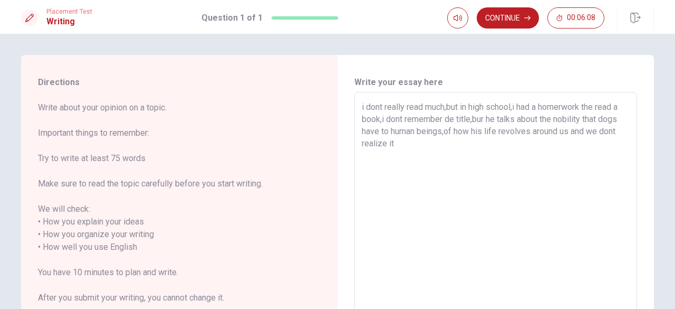
click at [564, 135] on textarea "i dont really read much,but in high school,i had a homerwork the read a book,i …" at bounding box center [496, 241] width 268 height 280
click at [366, 146] on textarea "i dont really read much,but in high school,i had a homerwork the read a book,i …" at bounding box center [496, 241] width 268 height 280
click at [401, 154] on textarea "i dont really read much,but in high school,i had a homerwork the read a book,i …" at bounding box center [496, 241] width 268 height 280
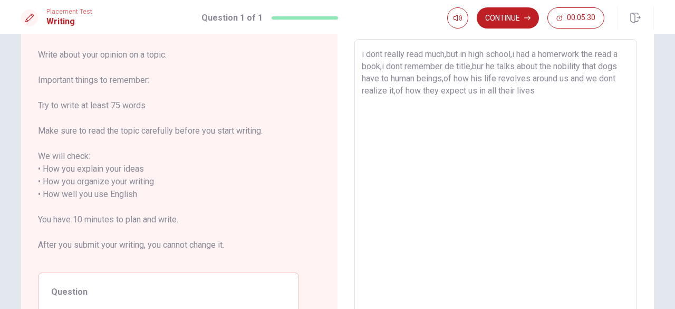
scroll to position [44, 0]
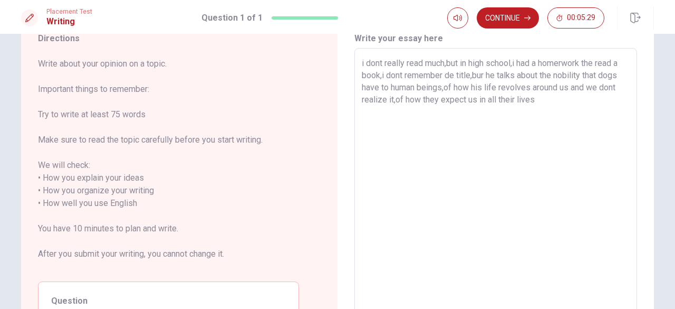
click at [558, 108] on textarea "i dont really read much,but in high school,i had a homerwork the read a book,i …" at bounding box center [496, 197] width 268 height 280
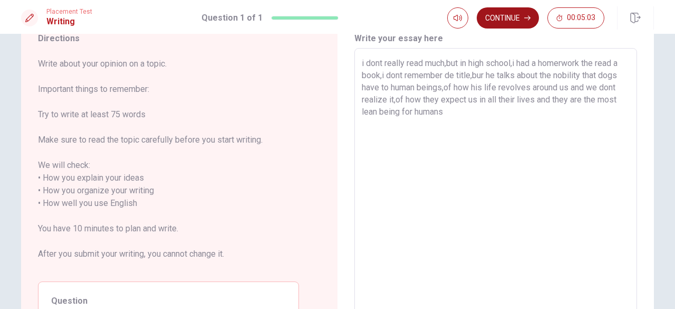
click at [504, 16] on button "Continue" at bounding box center [508, 17] width 62 height 21
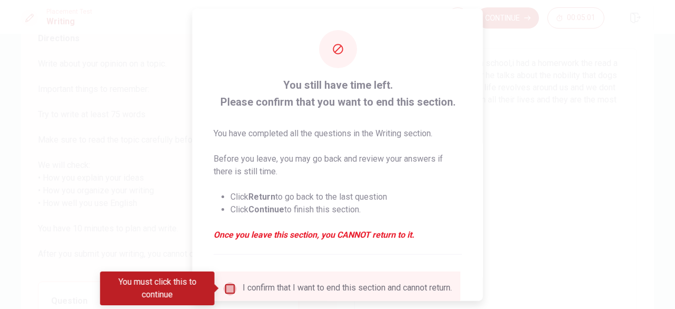
click at [225, 290] on input "You must click this to continue" at bounding box center [230, 288] width 13 height 13
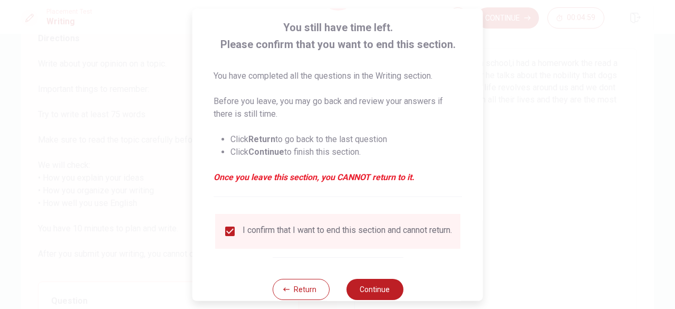
scroll to position [84, 0]
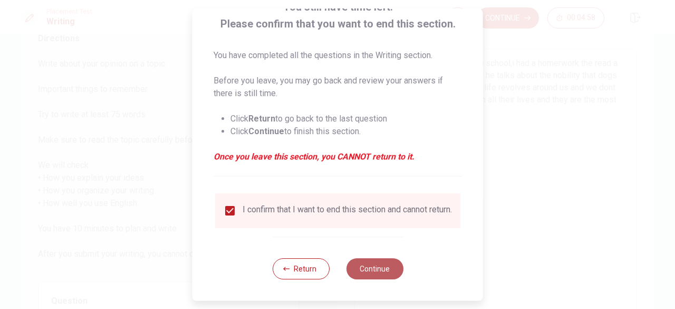
click at [376, 267] on button "Continue" at bounding box center [374, 268] width 57 height 21
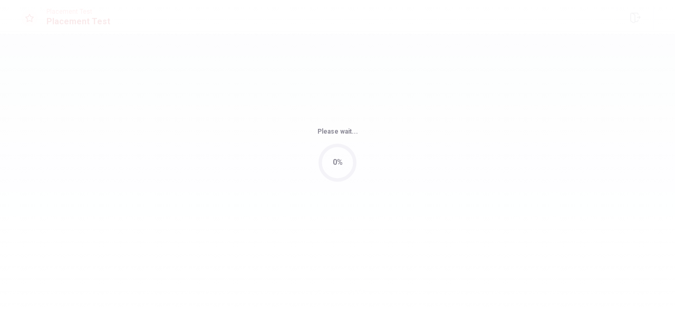
scroll to position [0, 0]
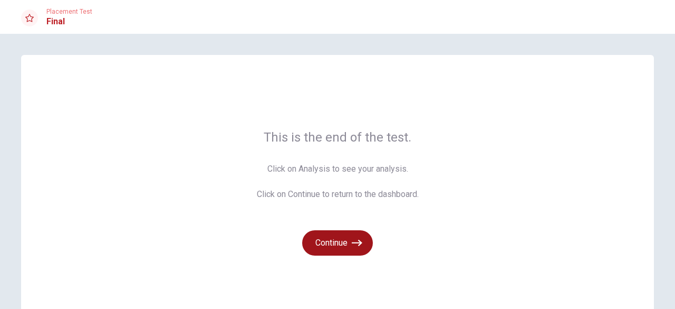
click at [345, 250] on button "Continue" at bounding box center [337, 242] width 71 height 25
